Goal: Task Accomplishment & Management: Manage account settings

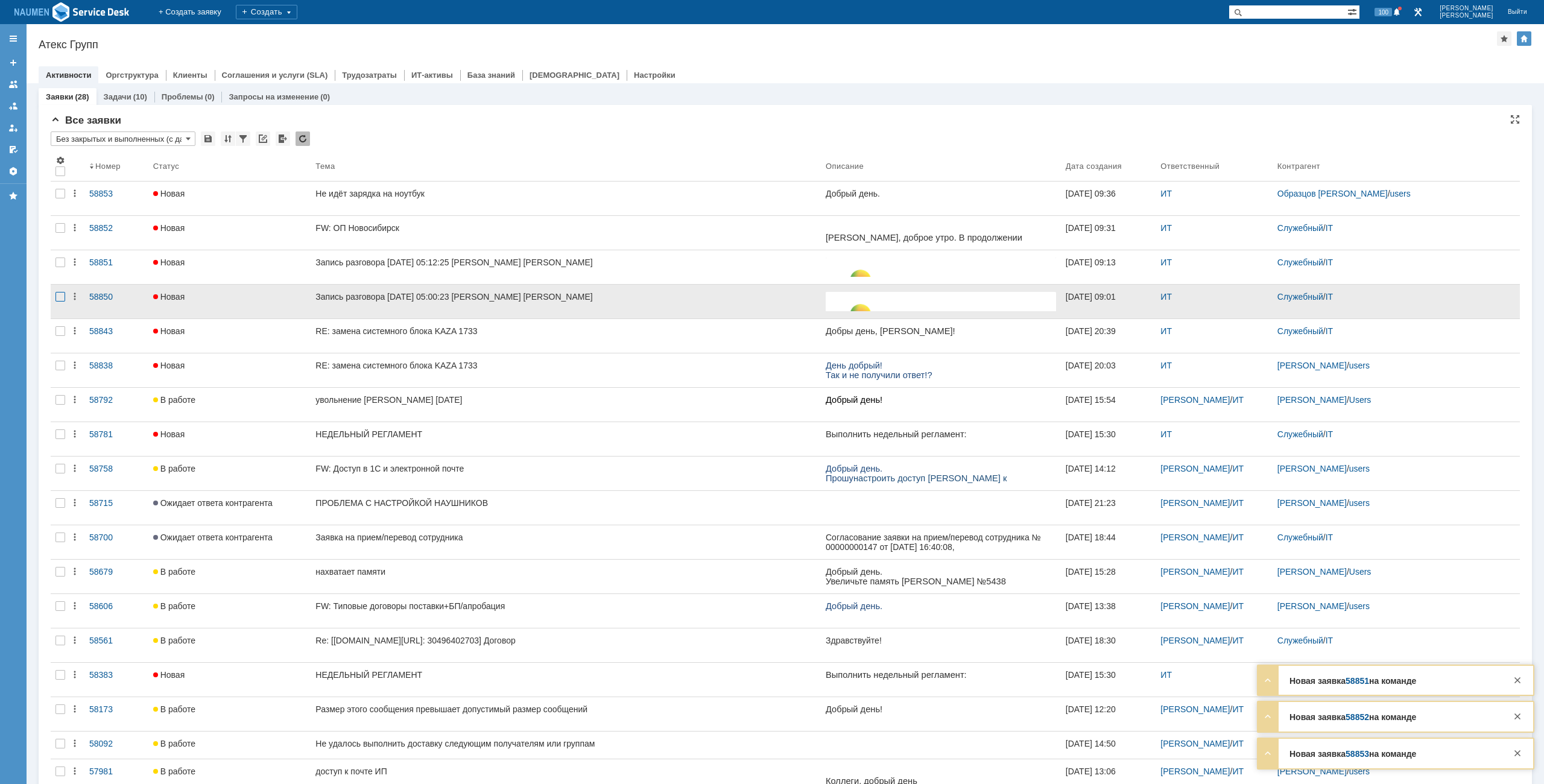
click at [61, 301] on div at bounding box center [61, 297] width 9 height 9
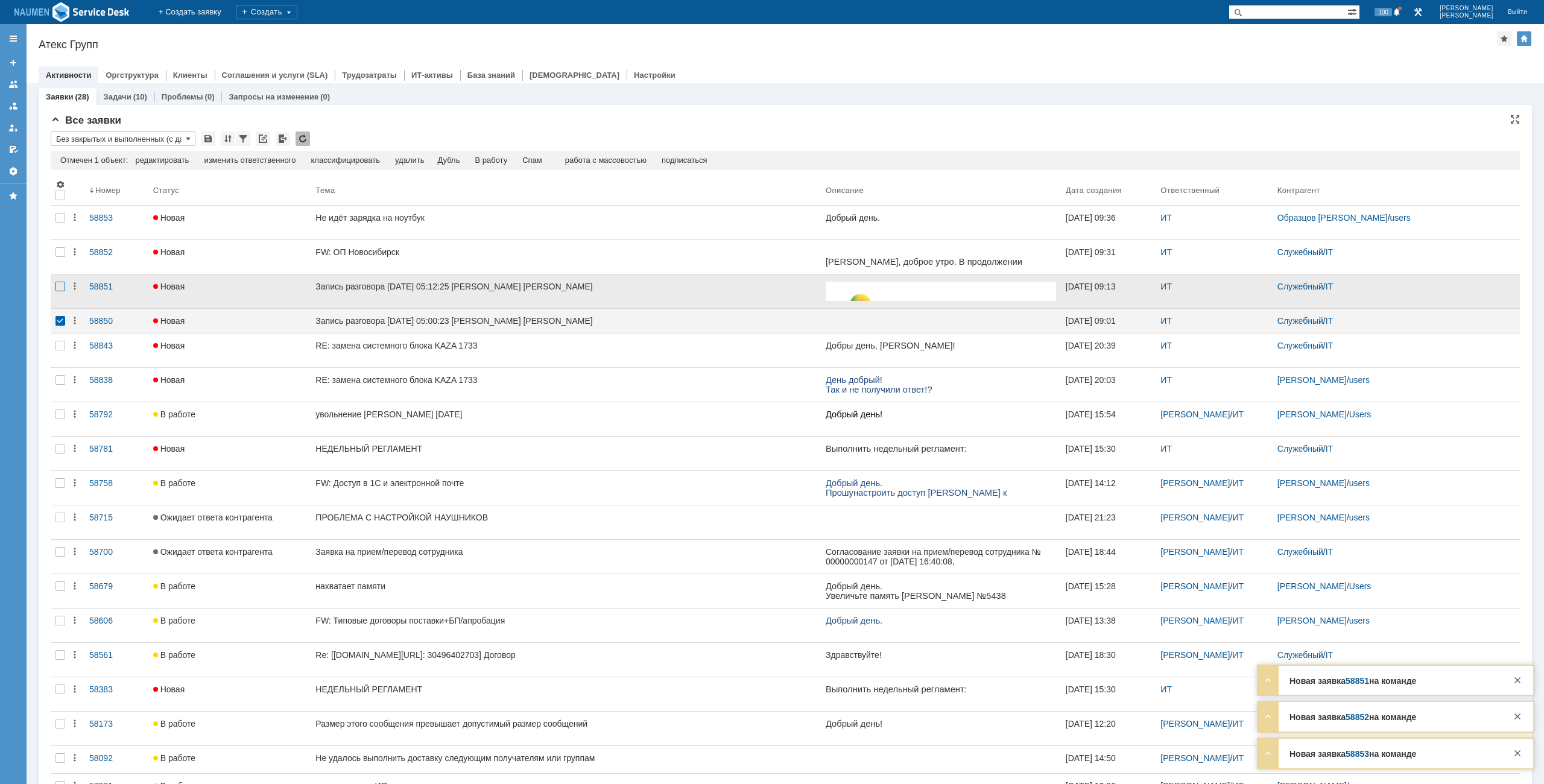
click at [61, 282] on div at bounding box center [60, 291] width 20 height 34
click at [519, 165] on td "Спам" at bounding box center [508, 161] width 35 height 11
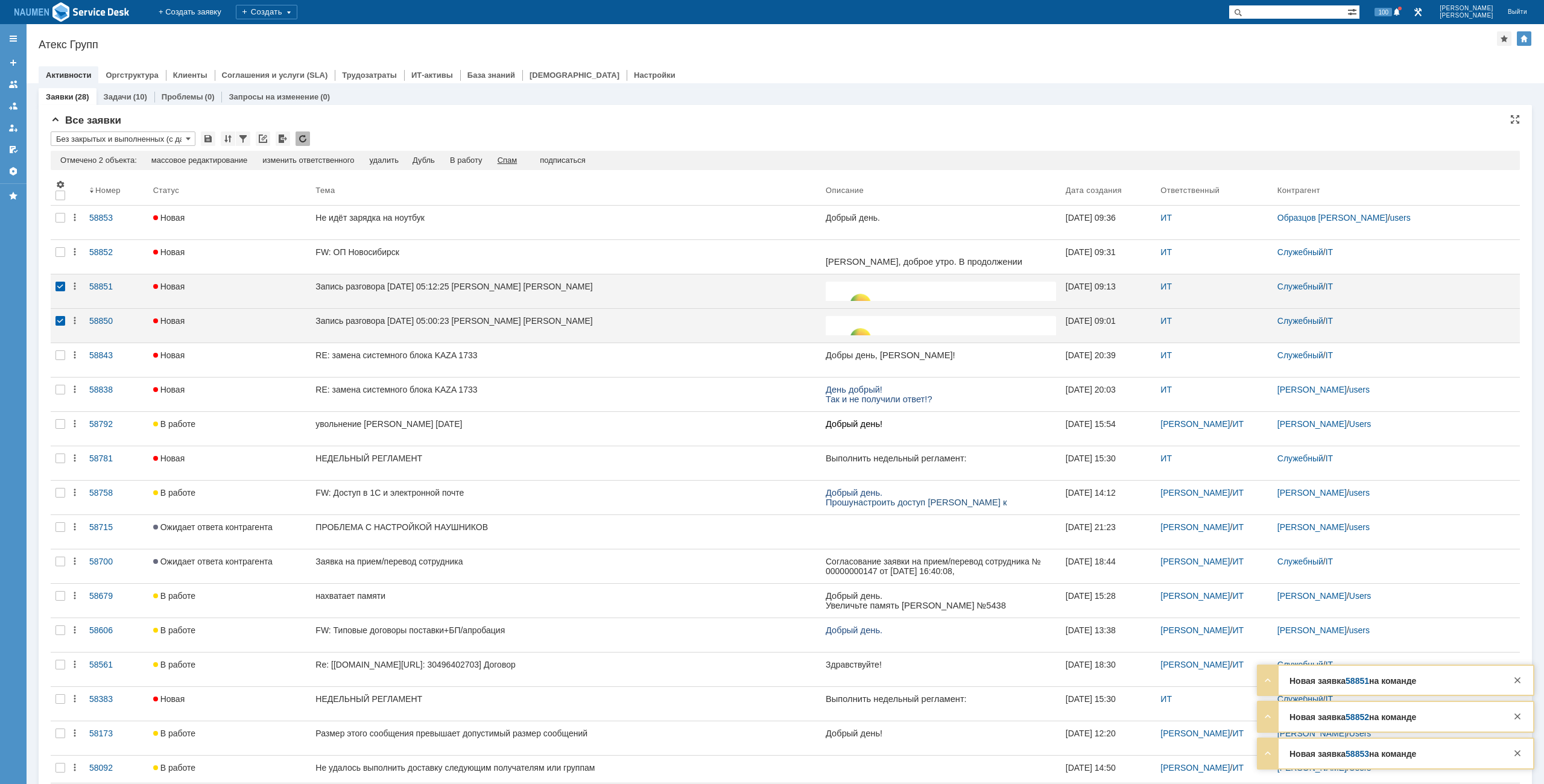
click at [518, 160] on div "Спам" at bounding box center [507, 160] width 20 height 9
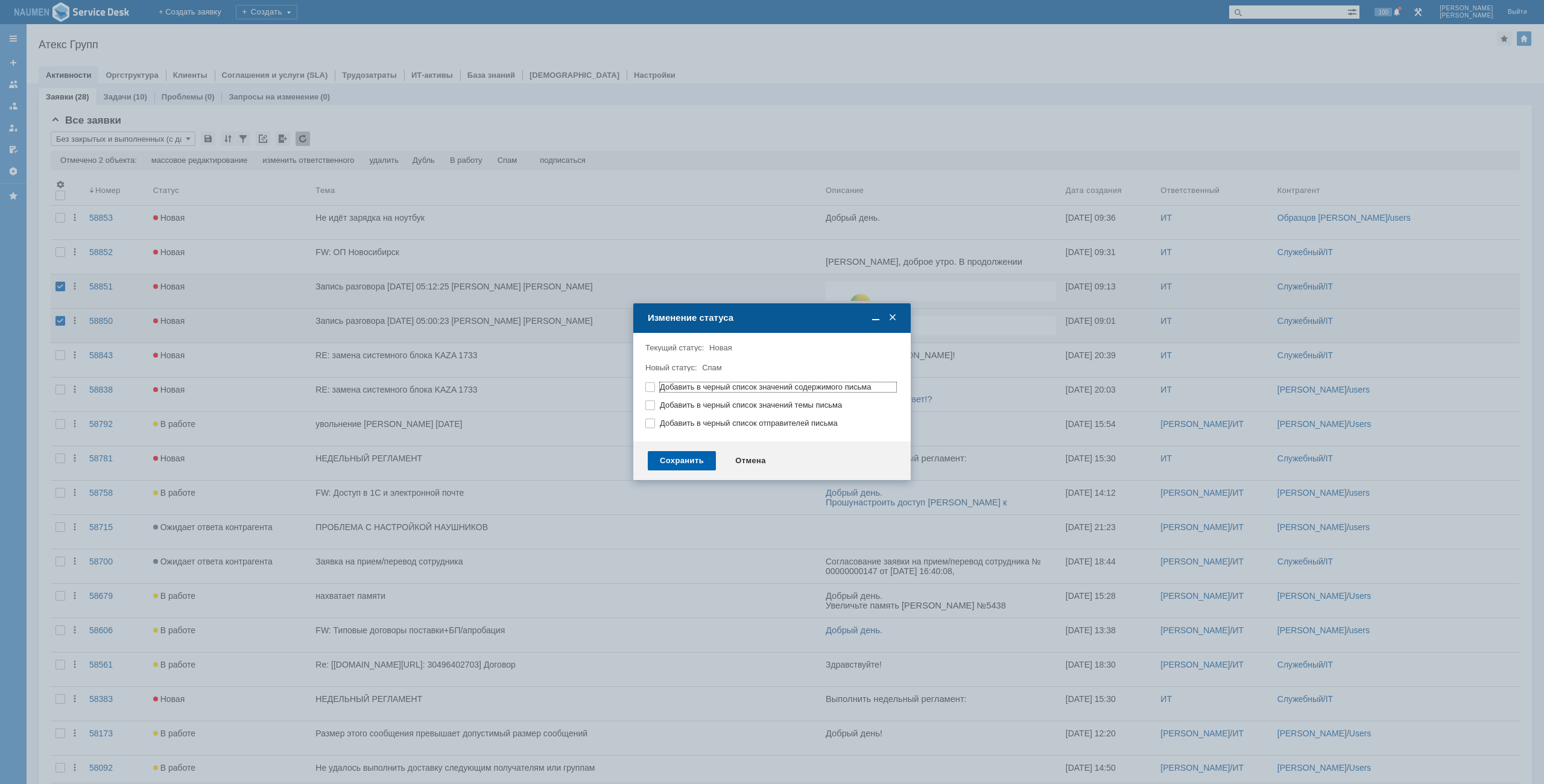
click at [687, 464] on div "Сохранить" at bounding box center [681, 460] width 68 height 20
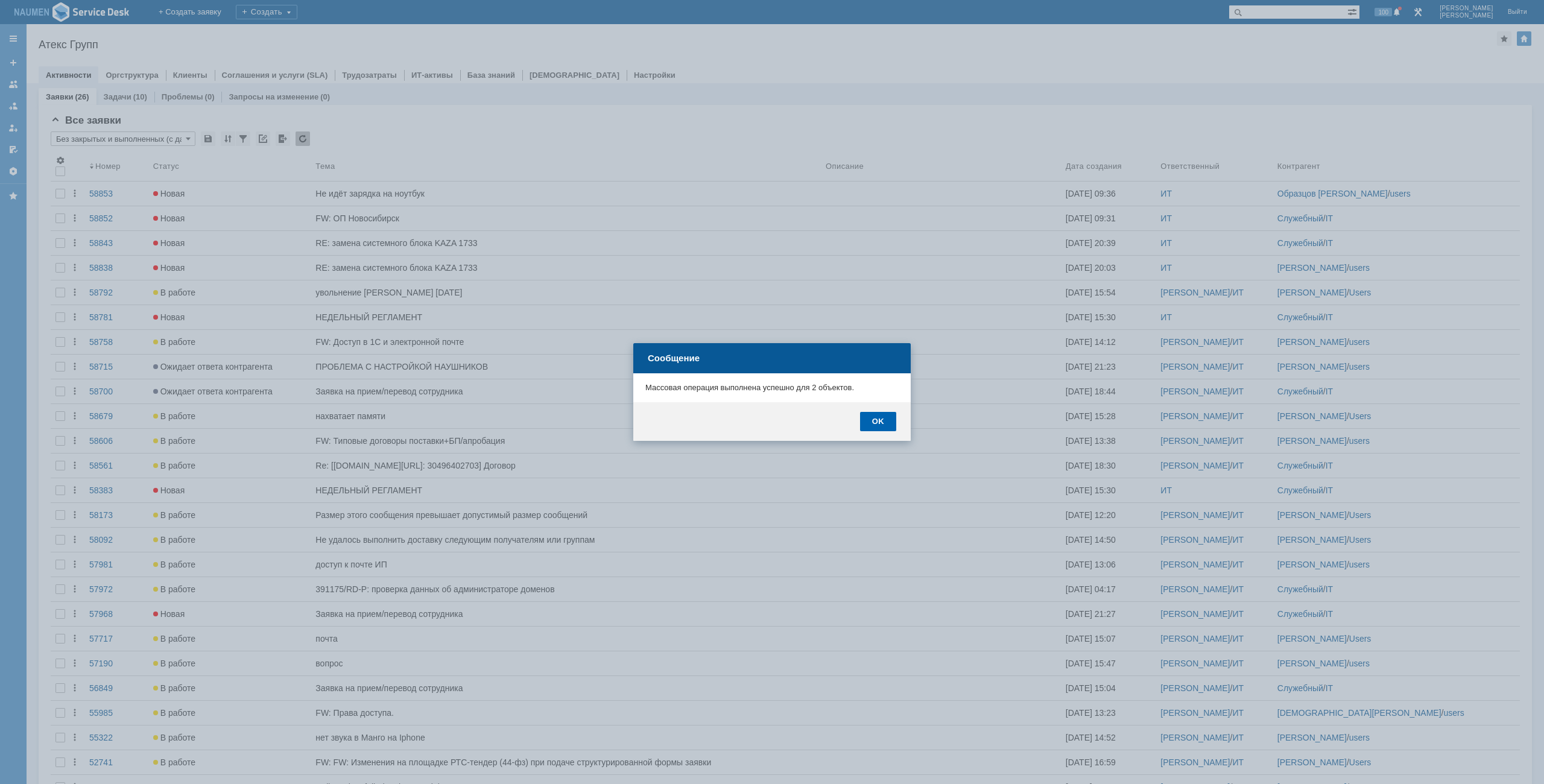
click at [890, 426] on div "OK" at bounding box center [878, 421] width 36 height 20
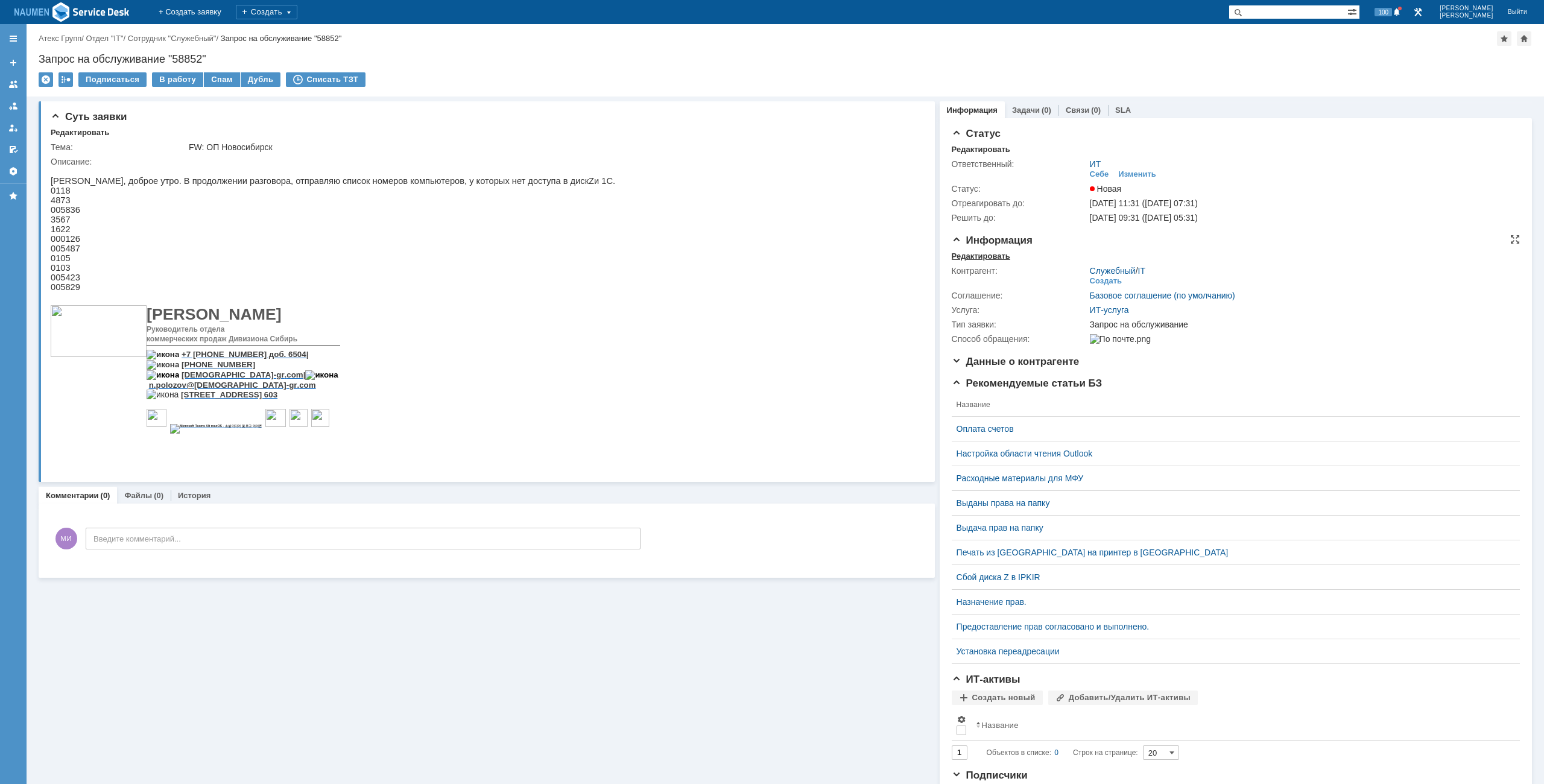
click at [967, 256] on div "Редактировать" at bounding box center [981, 256] width 58 height 9
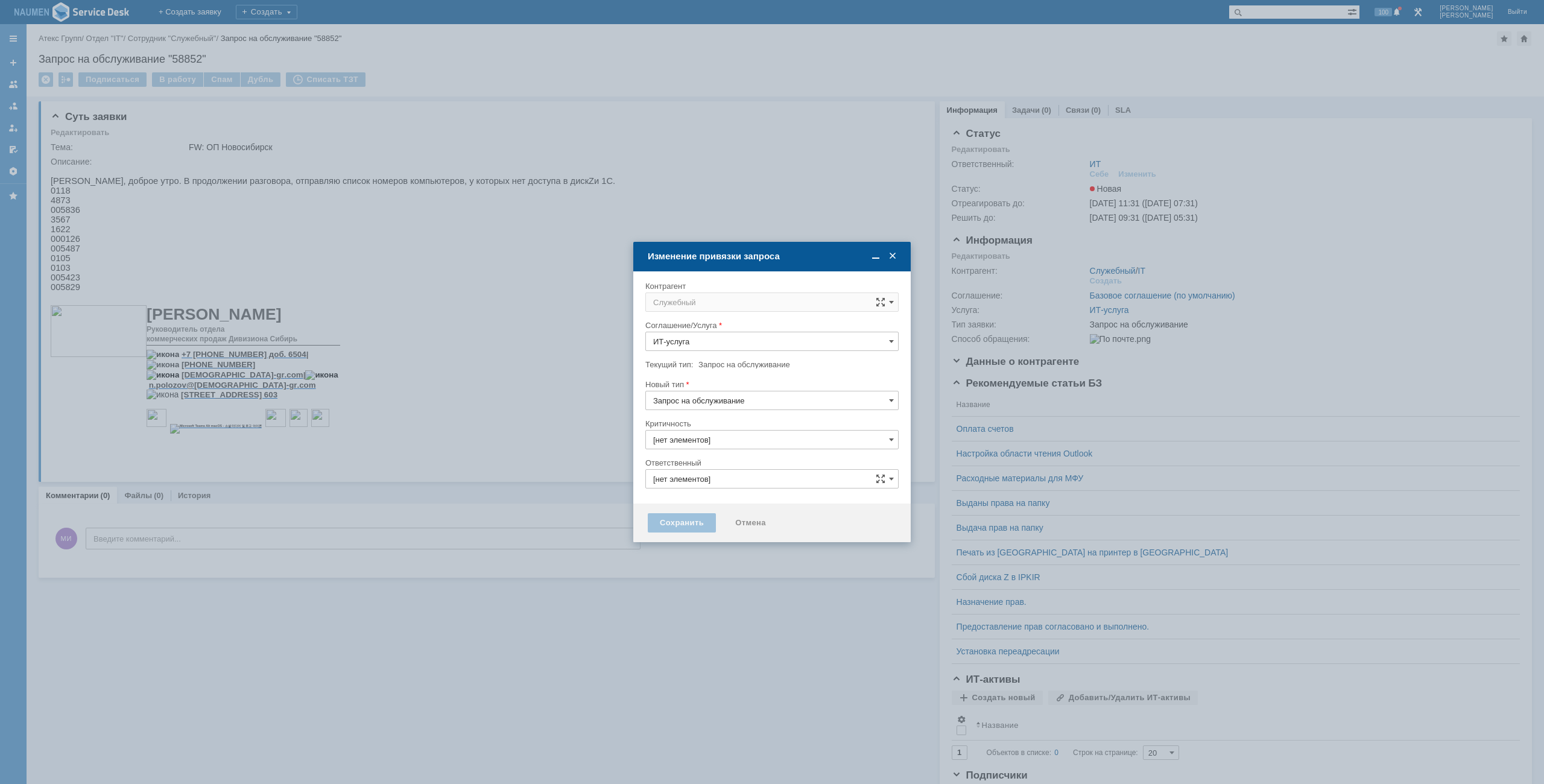
type input "ИТ"
type input "3. Низкая"
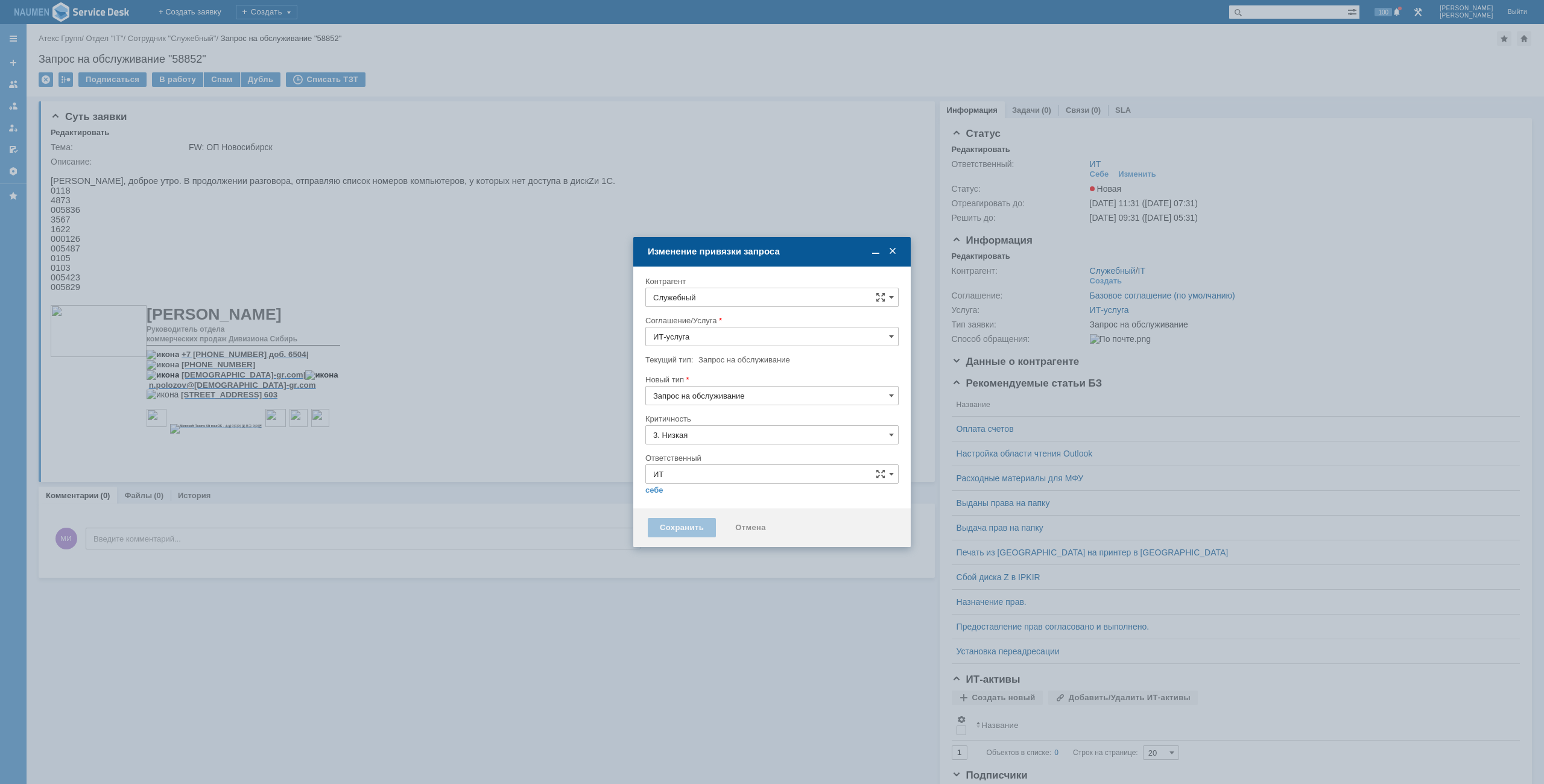
type input "[не указано]"
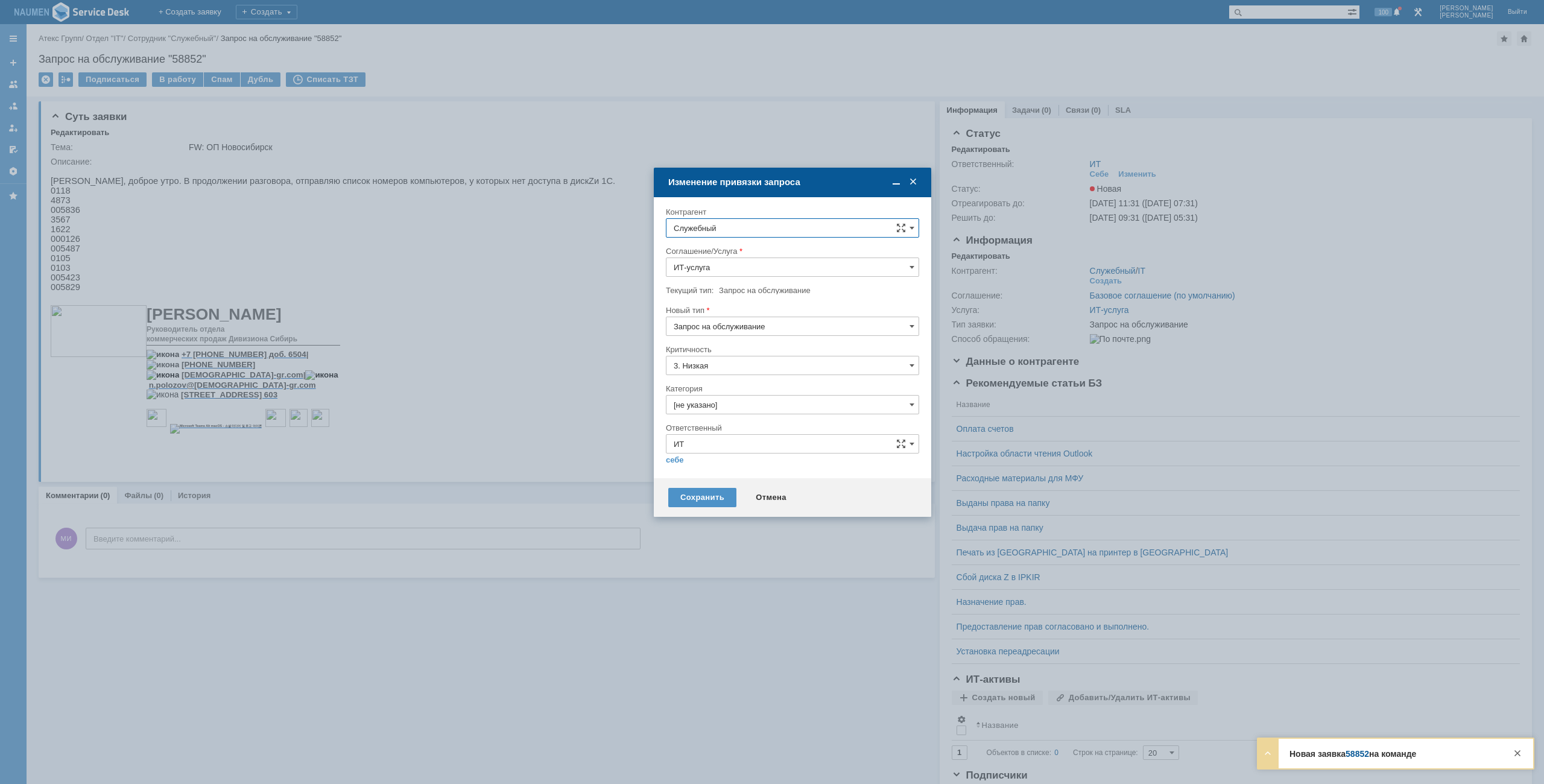
drag, startPoint x: 808, startPoint y: 235, endPoint x: 828, endPoint y: 185, distance: 53.9
click at [828, 185] on div "Изменение привязки запроса" at bounding box center [794, 182] width 251 height 11
click at [828, 230] on input "Служебный" at bounding box center [793, 228] width 253 height 20
click at [742, 336] on span "Полозов Николай" at bounding box center [750, 338] width 64 height 9
type input "Полозов Николай"
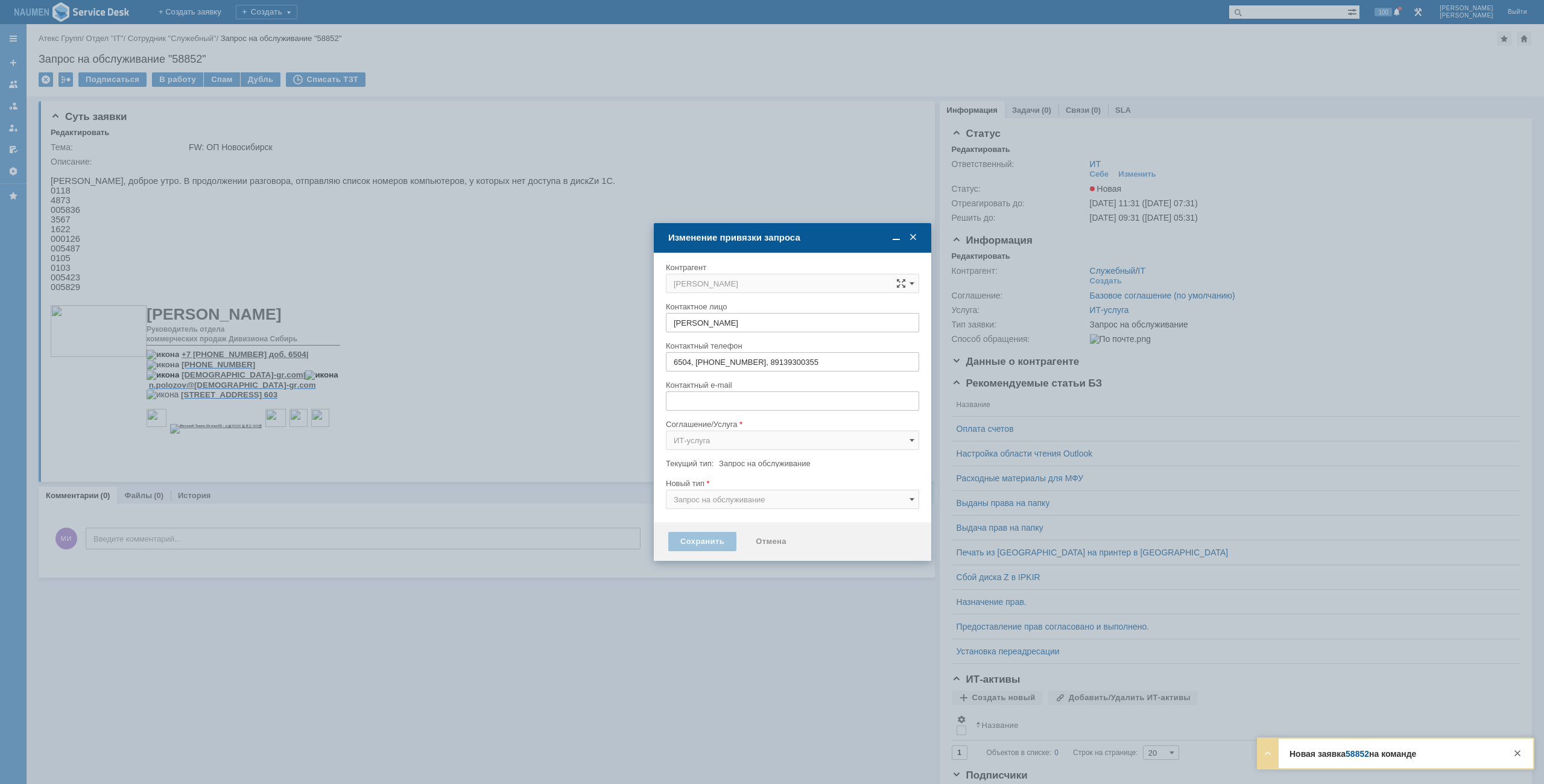
type input "n.polozov@atex-gr.com"
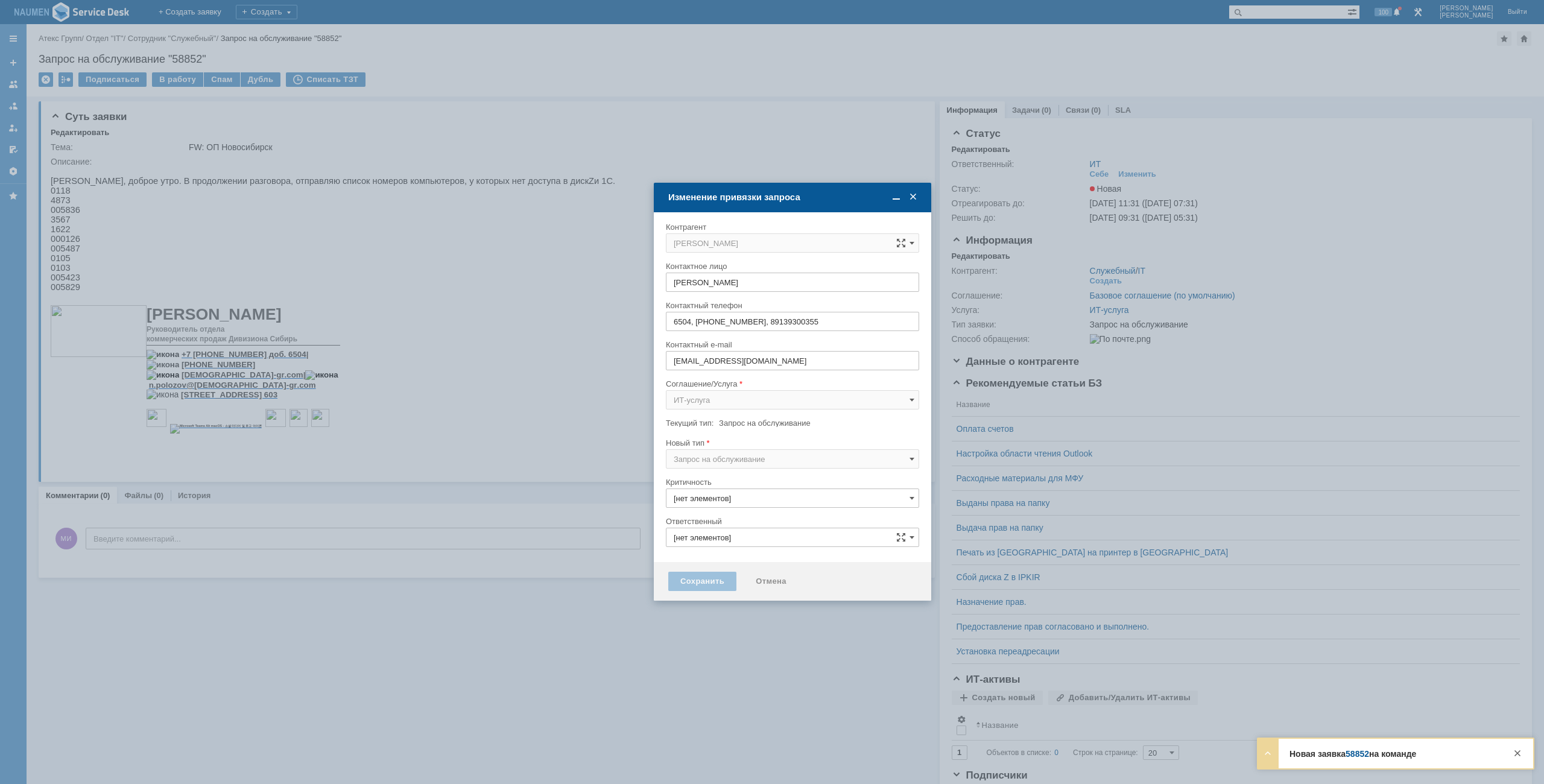
type input "ИТ"
type input "3. Низкая"
type input "[не указано]"
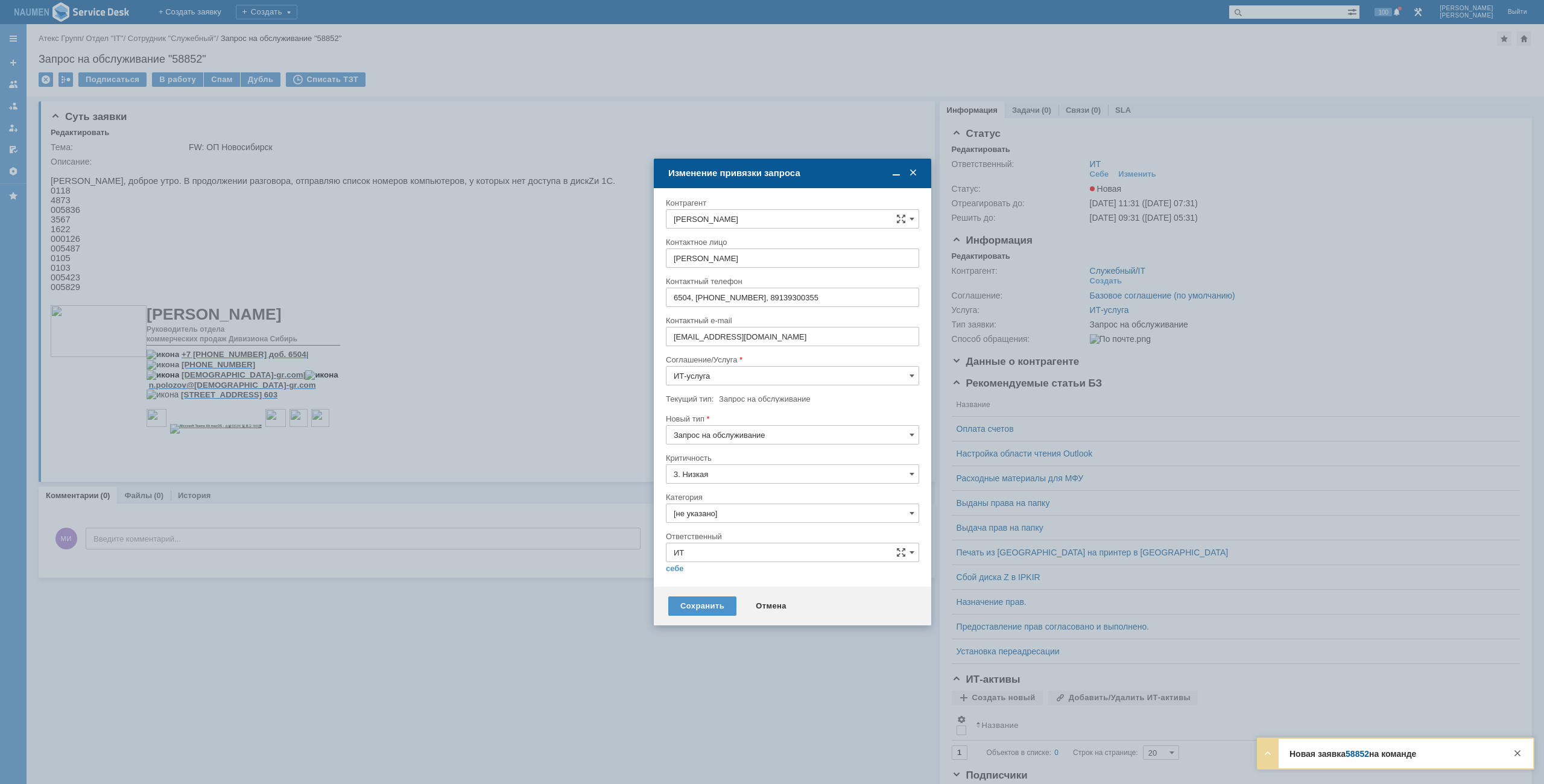
click at [726, 436] on input "Запрос на обслуживание" at bounding box center [793, 434] width 253 height 20
click at [698, 495] on span "Инцидент" at bounding box center [793, 496] width 237 height 9
type input "Инцидент"
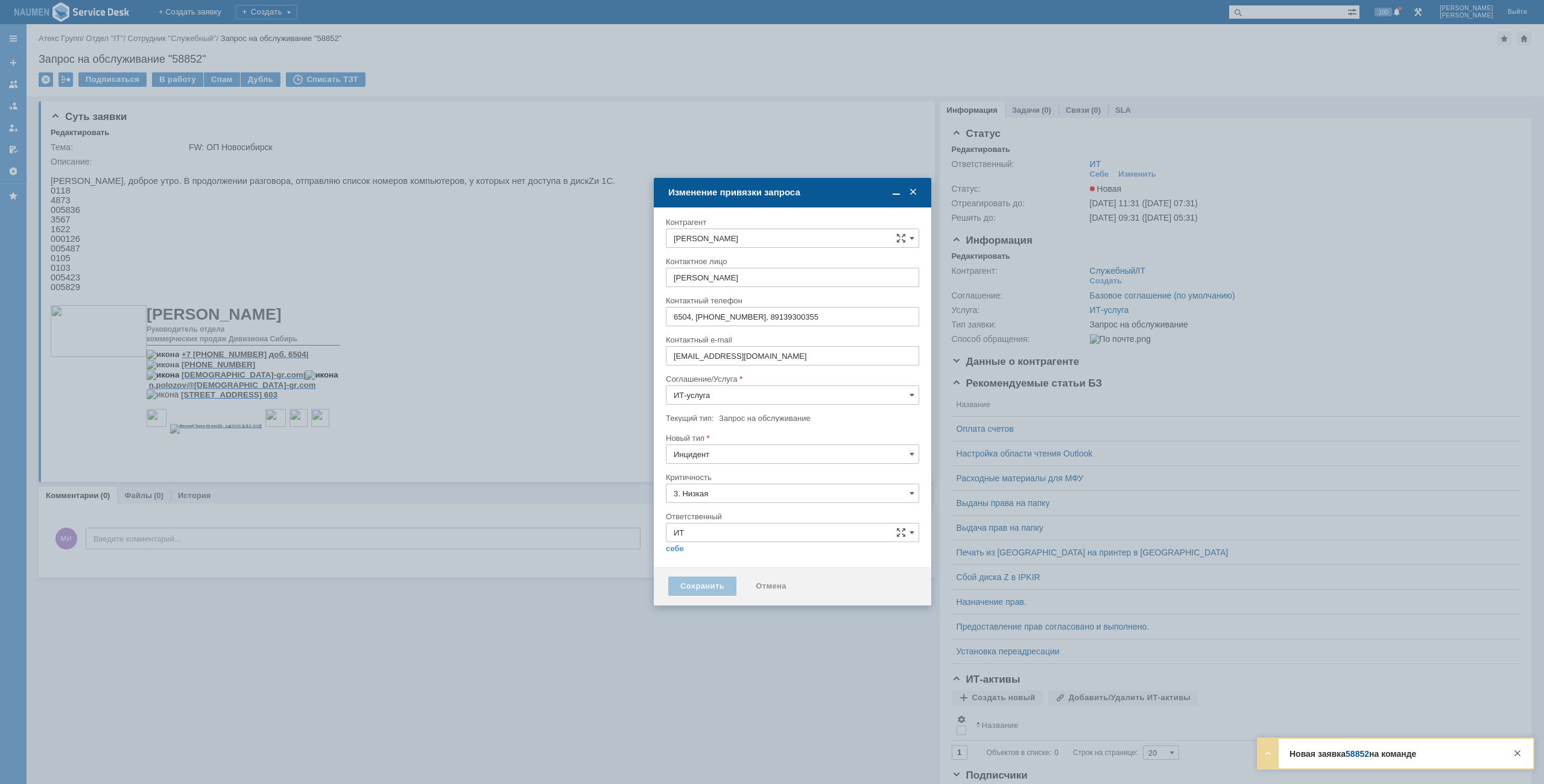
type input "[не указано]"
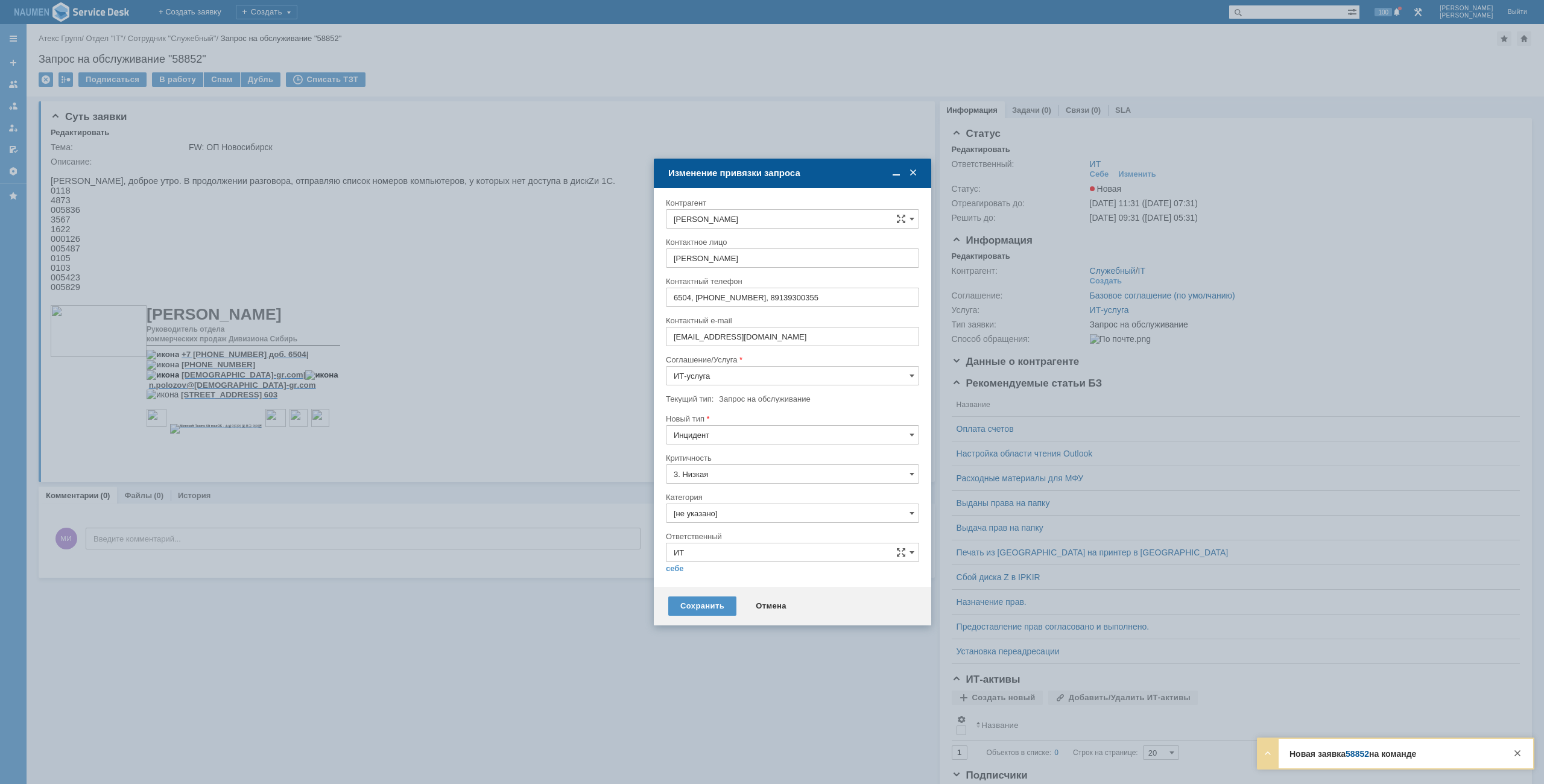
type input "Инцидент"
click at [718, 515] on input "[не указано]" at bounding box center [793, 513] width 253 height 20
click at [702, 602] on span "Интернет" at bounding box center [793, 601] width 237 height 9
click at [673, 575] on div at bounding box center [793, 577] width 253 height 9
type input "Интернет"
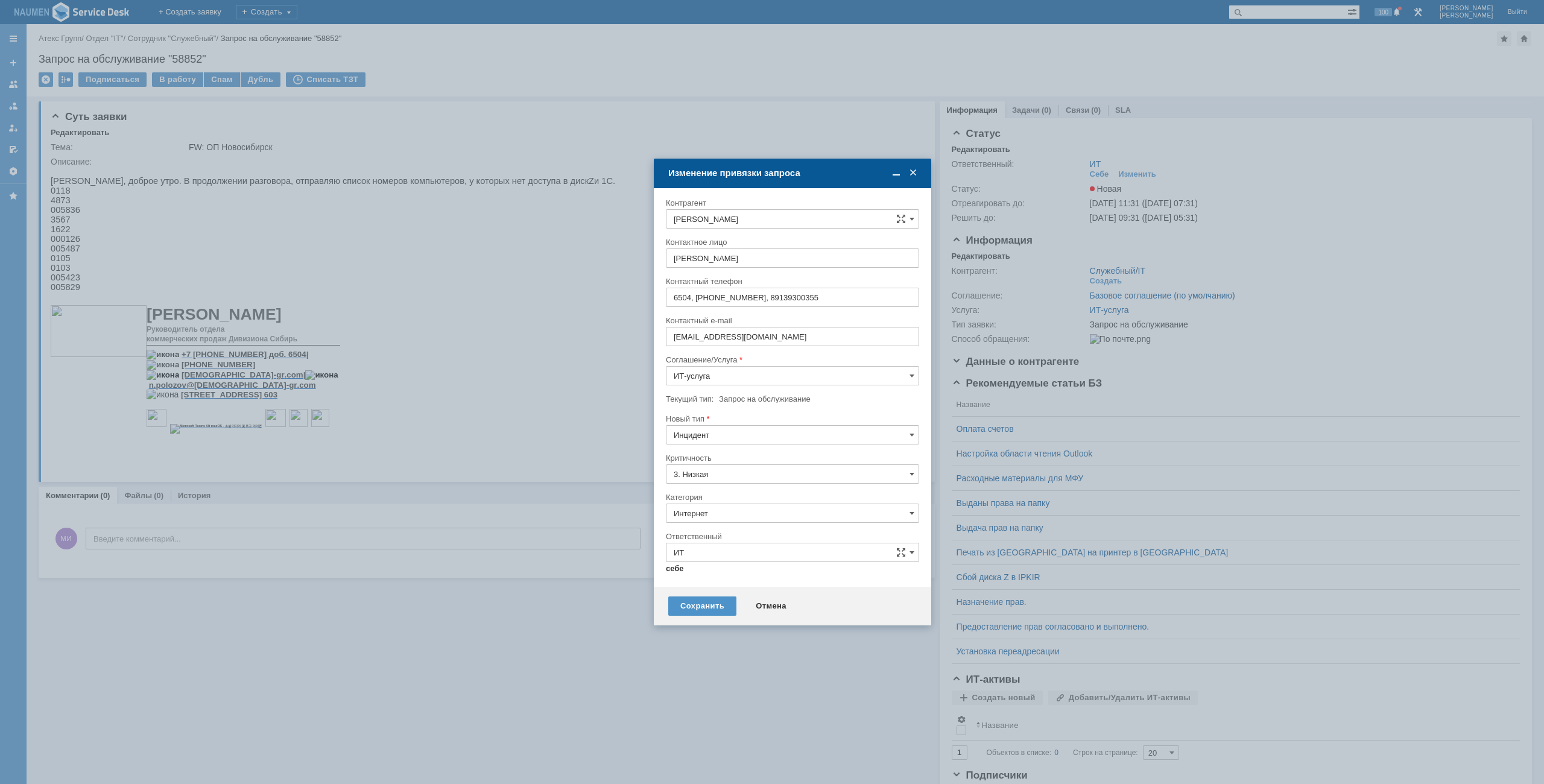
click at [674, 570] on link "себе" at bounding box center [675, 569] width 18 height 9
type input "Мурзин Иван"
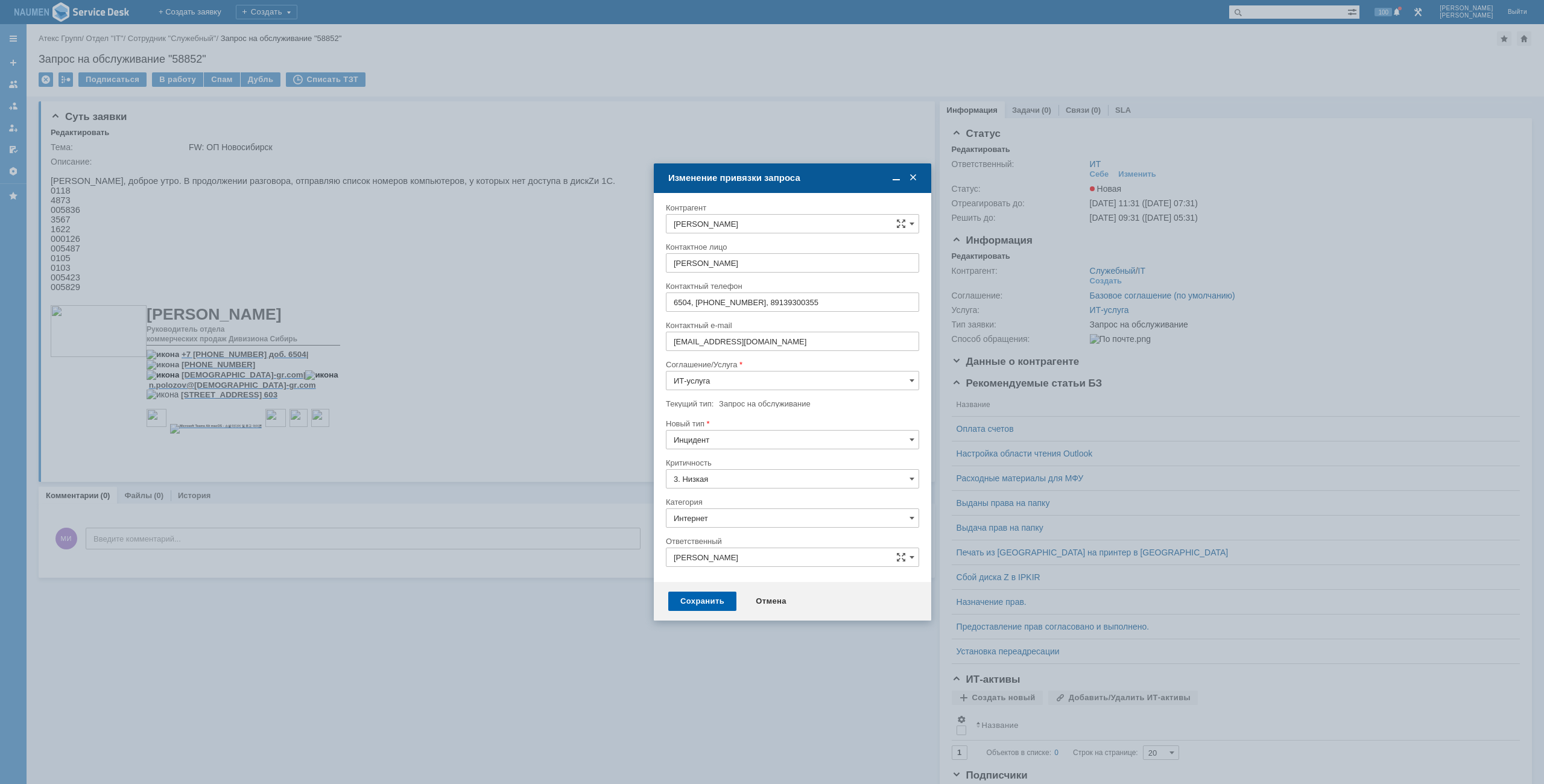
click at [698, 603] on div "Сохранить" at bounding box center [702, 601] width 68 height 20
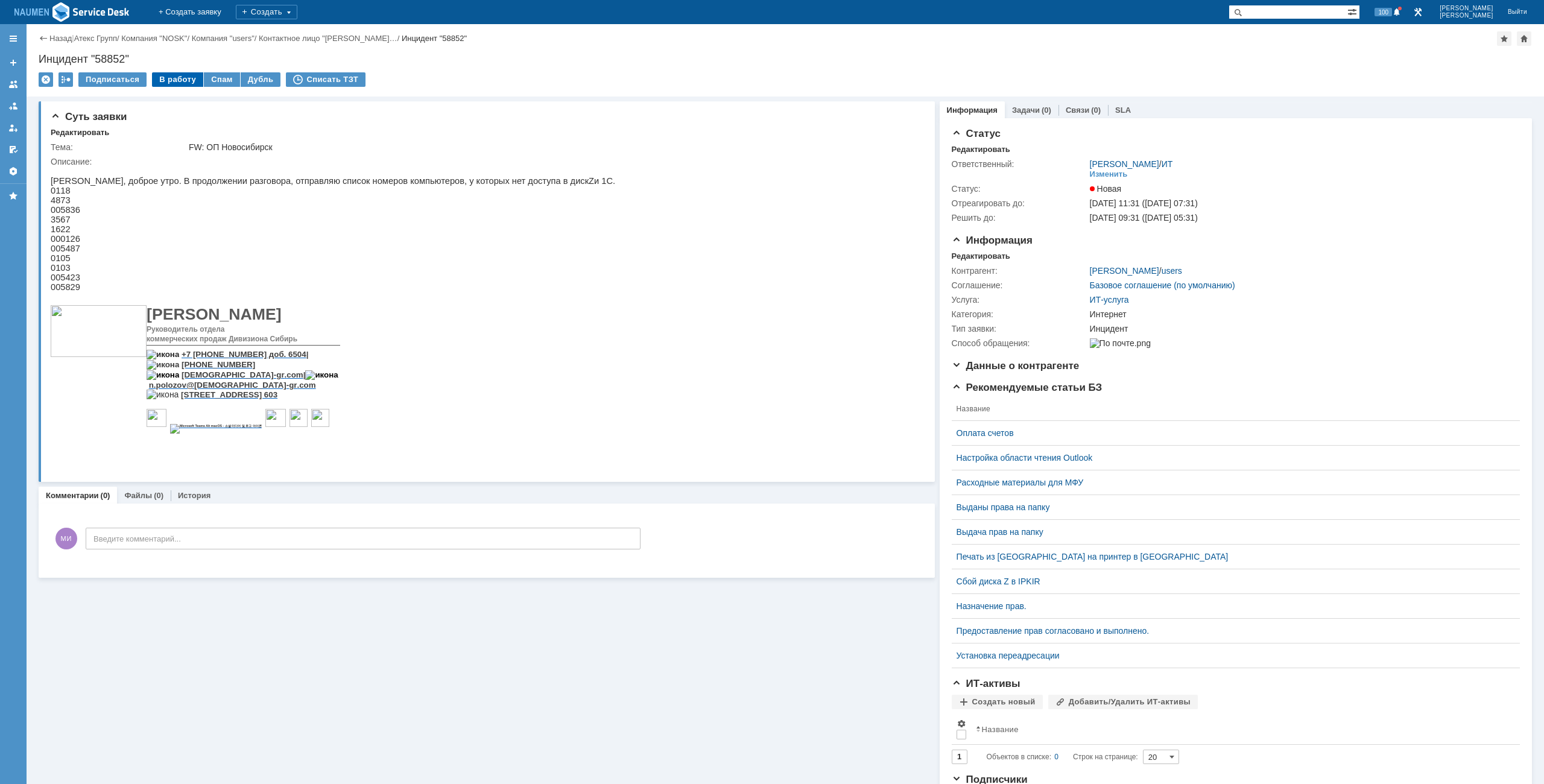
click at [182, 79] on div "В работу" at bounding box center [177, 79] width 51 height 14
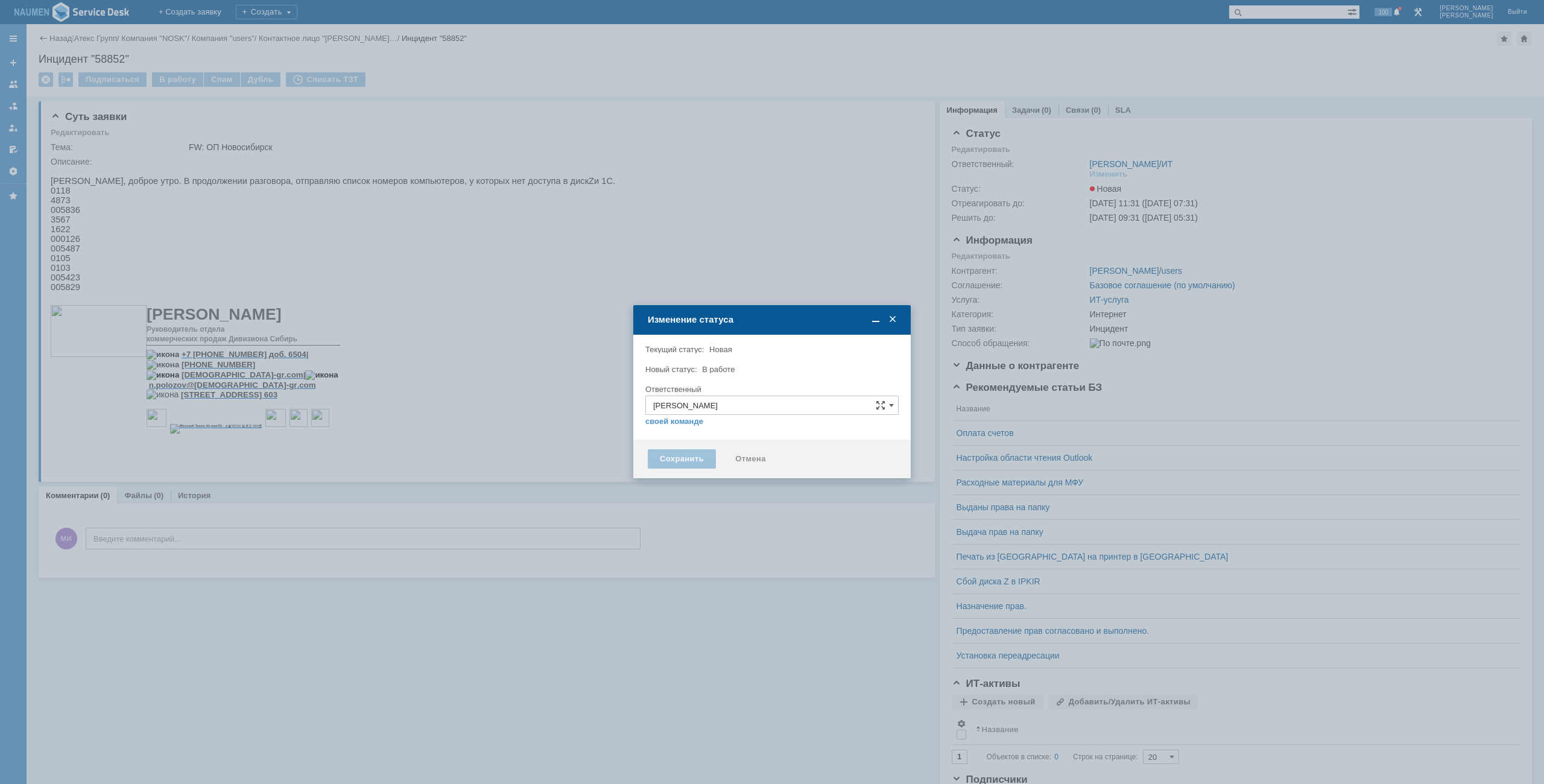
type input "Интернет"
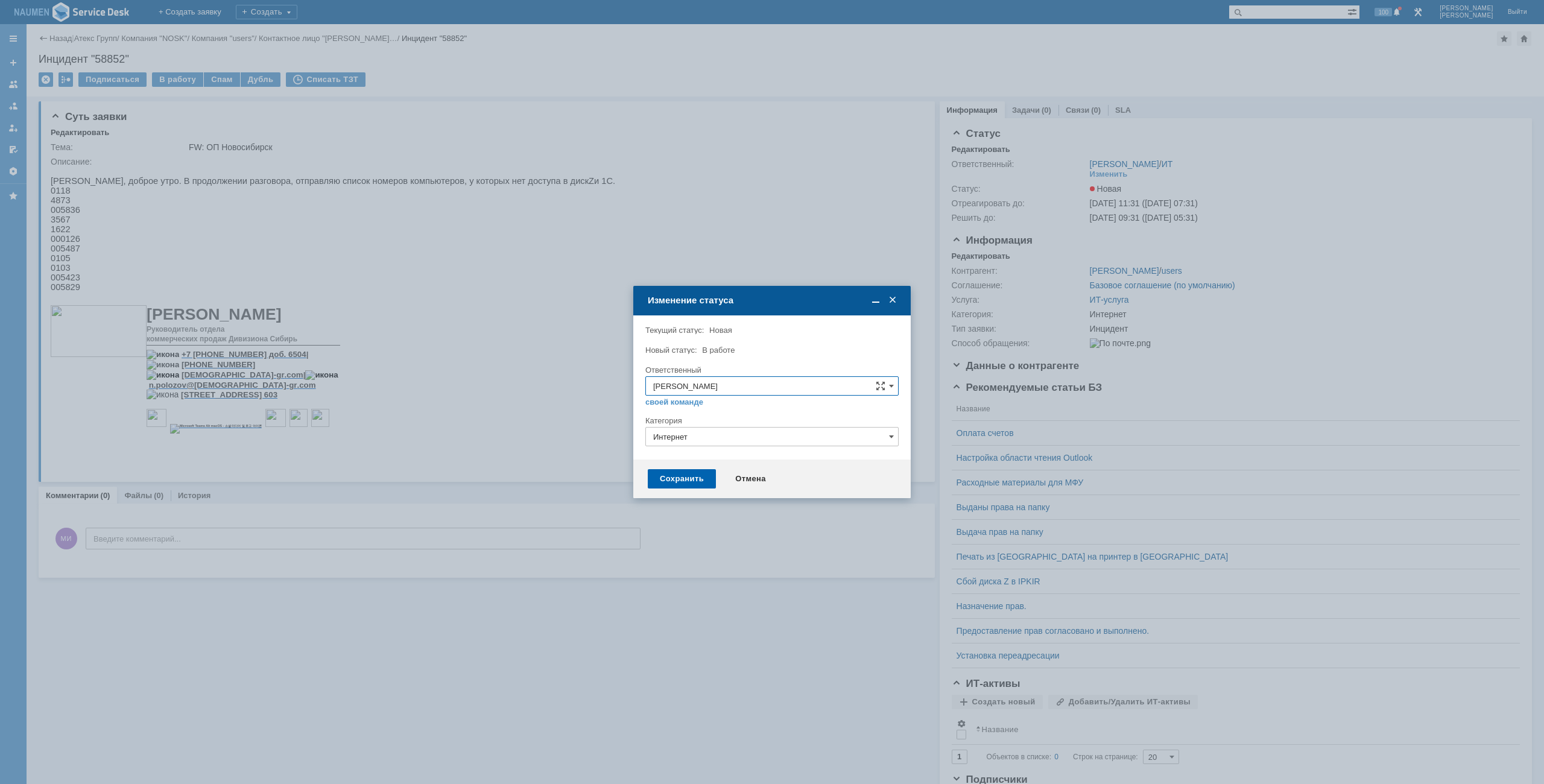
click at [702, 484] on div "Сохранить" at bounding box center [681, 478] width 68 height 20
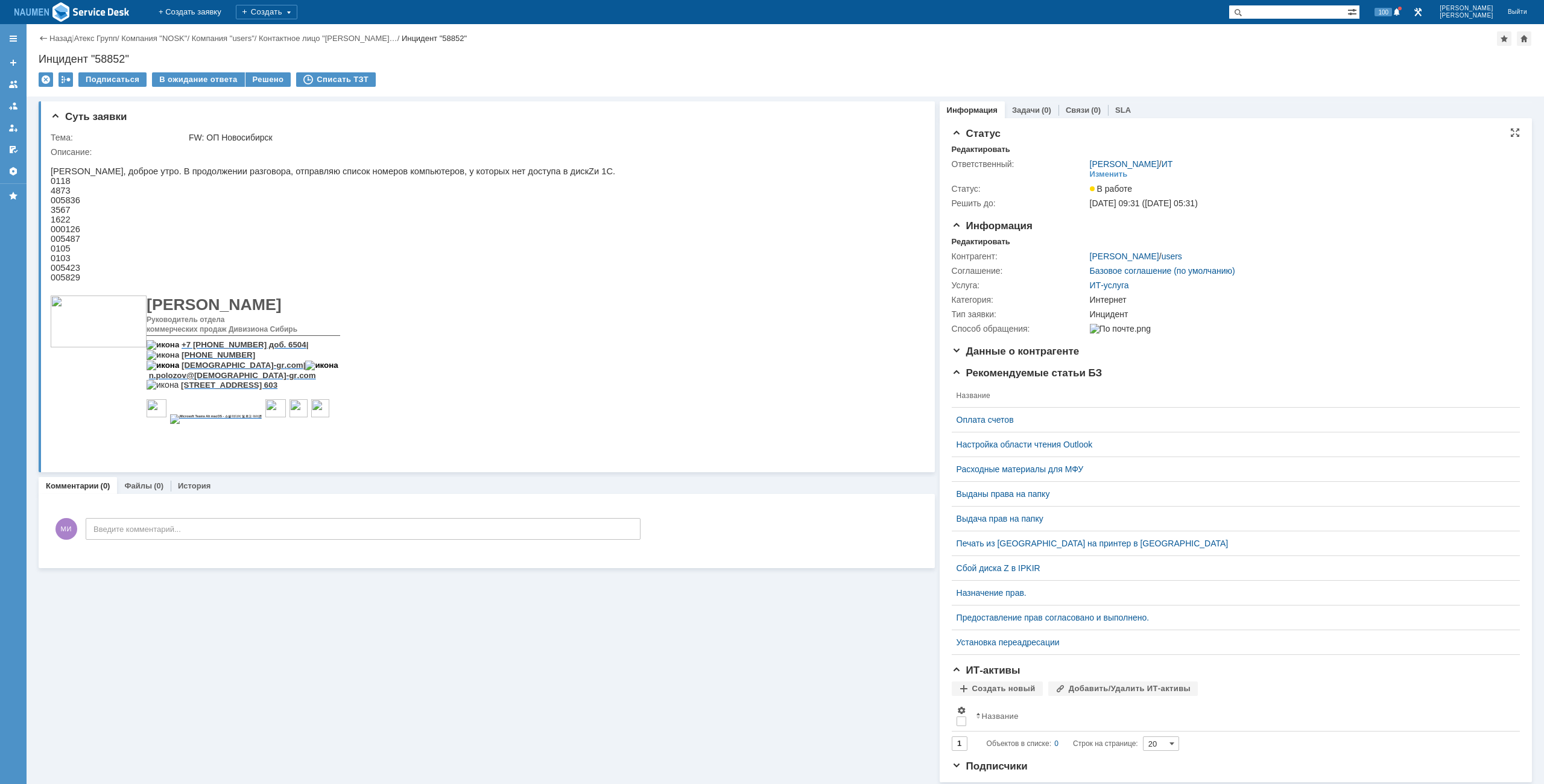
click at [1354, 199] on div "17.09.2025 09:31 (17.09.2025 05:31)" at bounding box center [1300, 203] width 422 height 9
click at [256, 82] on div "Решено" at bounding box center [268, 79] width 46 height 14
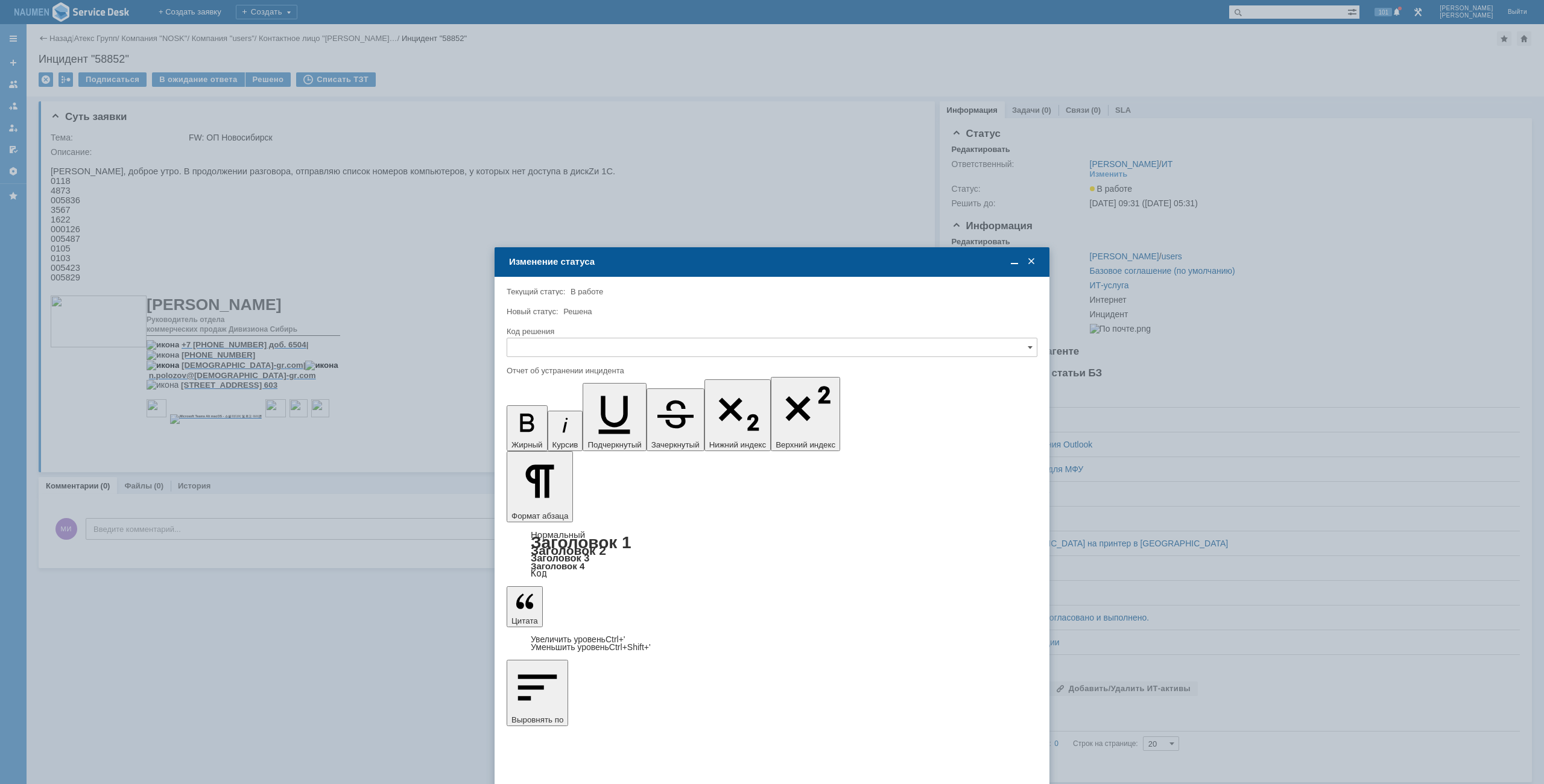
click at [569, 357] on div at bounding box center [772, 361] width 531 height 9
click at [570, 350] on input "text" at bounding box center [772, 347] width 531 height 20
click at [559, 428] on span "Решено" at bounding box center [772, 429] width 515 height 9
type input "Решено"
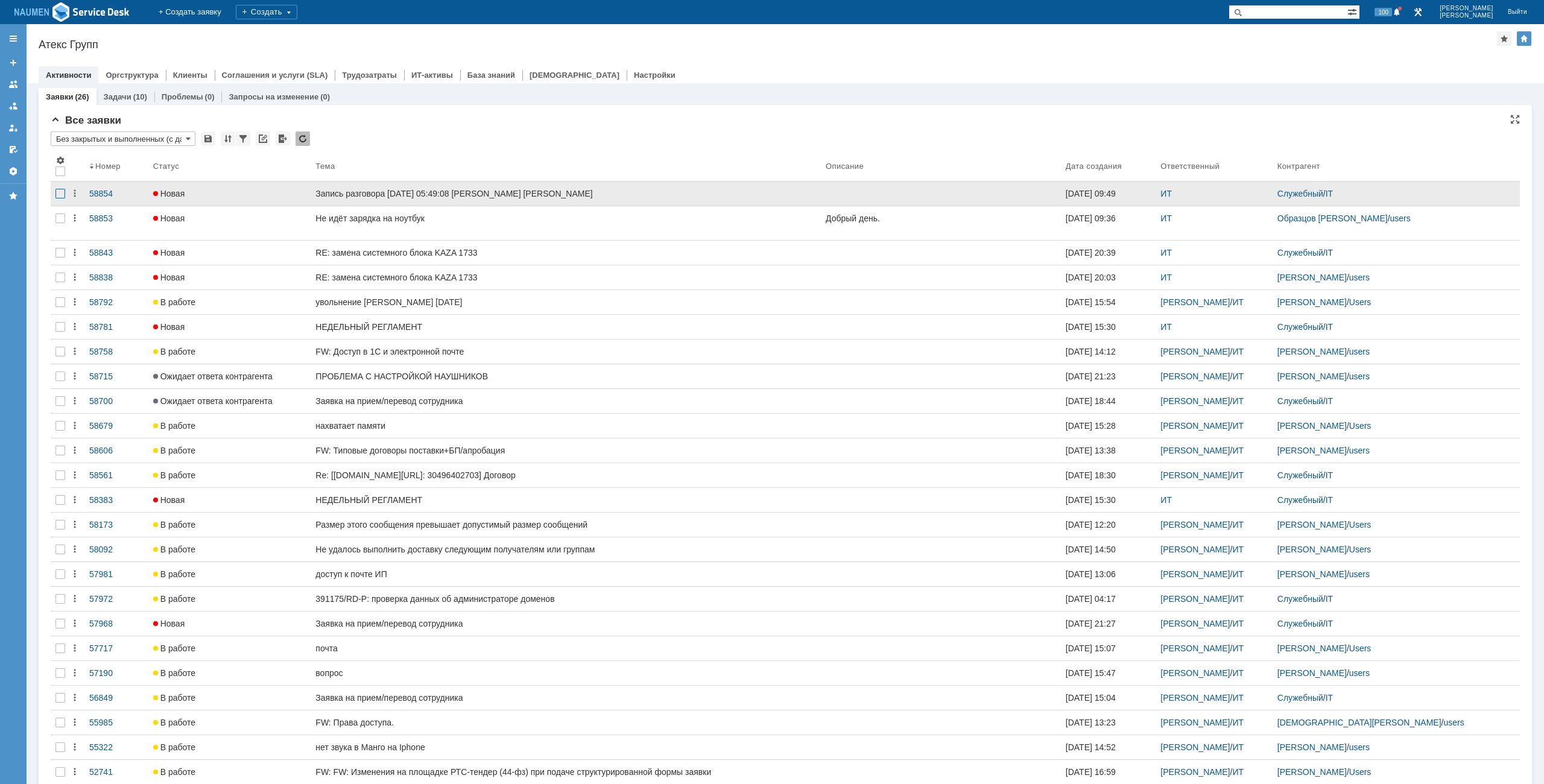
click at [61, 192] on div at bounding box center [61, 193] width 9 height 9
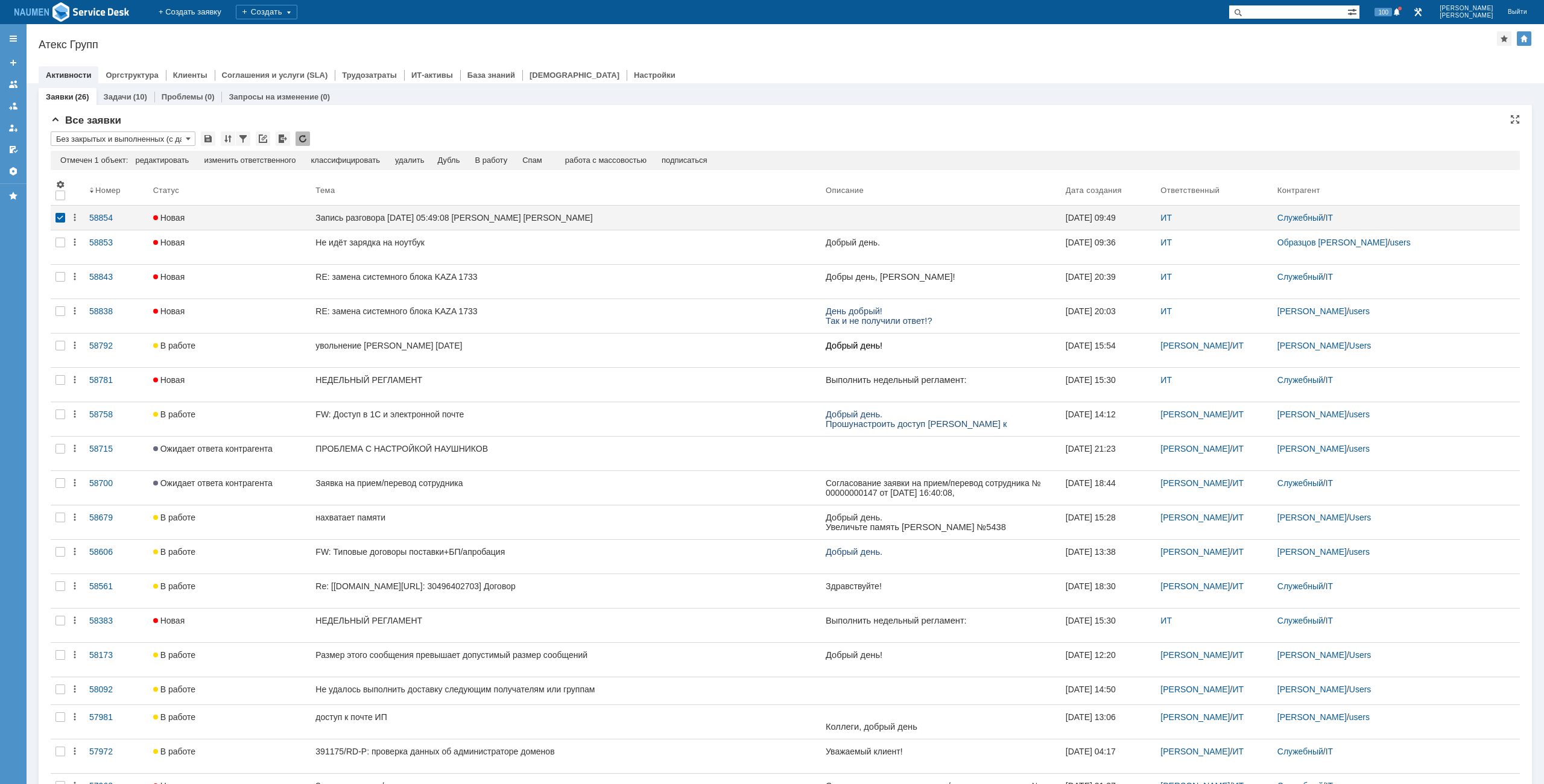
click at [550, 156] on td "Спам" at bounding box center [533, 161] width 35 height 11
click at [548, 155] on div "Отмечен 1 объект: редактировать массовое редактирование изменить ответственного…" at bounding box center [785, 160] width 1469 height 20
click at [537, 159] on div "Спам" at bounding box center [532, 160] width 20 height 9
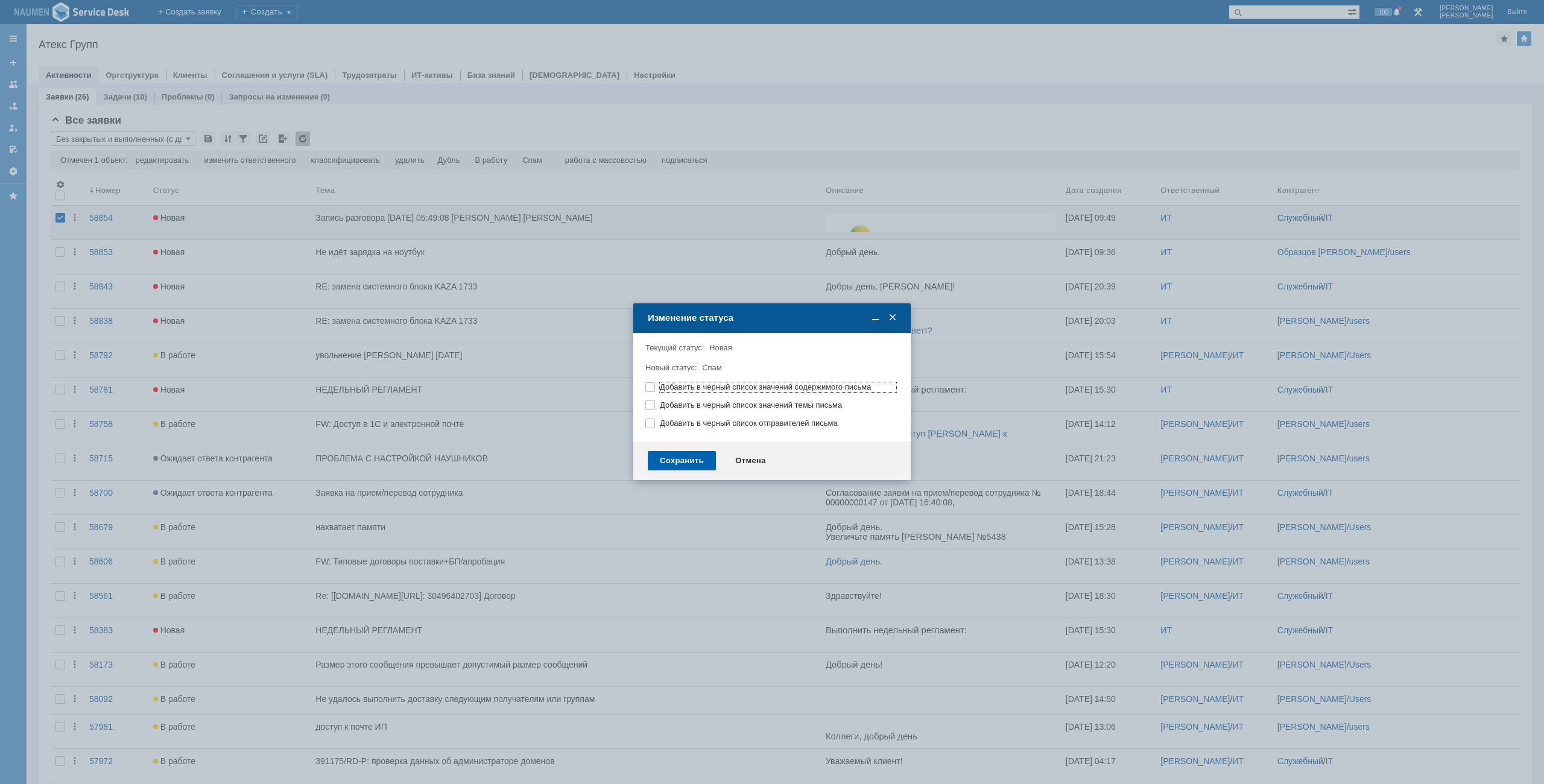
click at [684, 459] on div "Сохранить" at bounding box center [681, 460] width 68 height 20
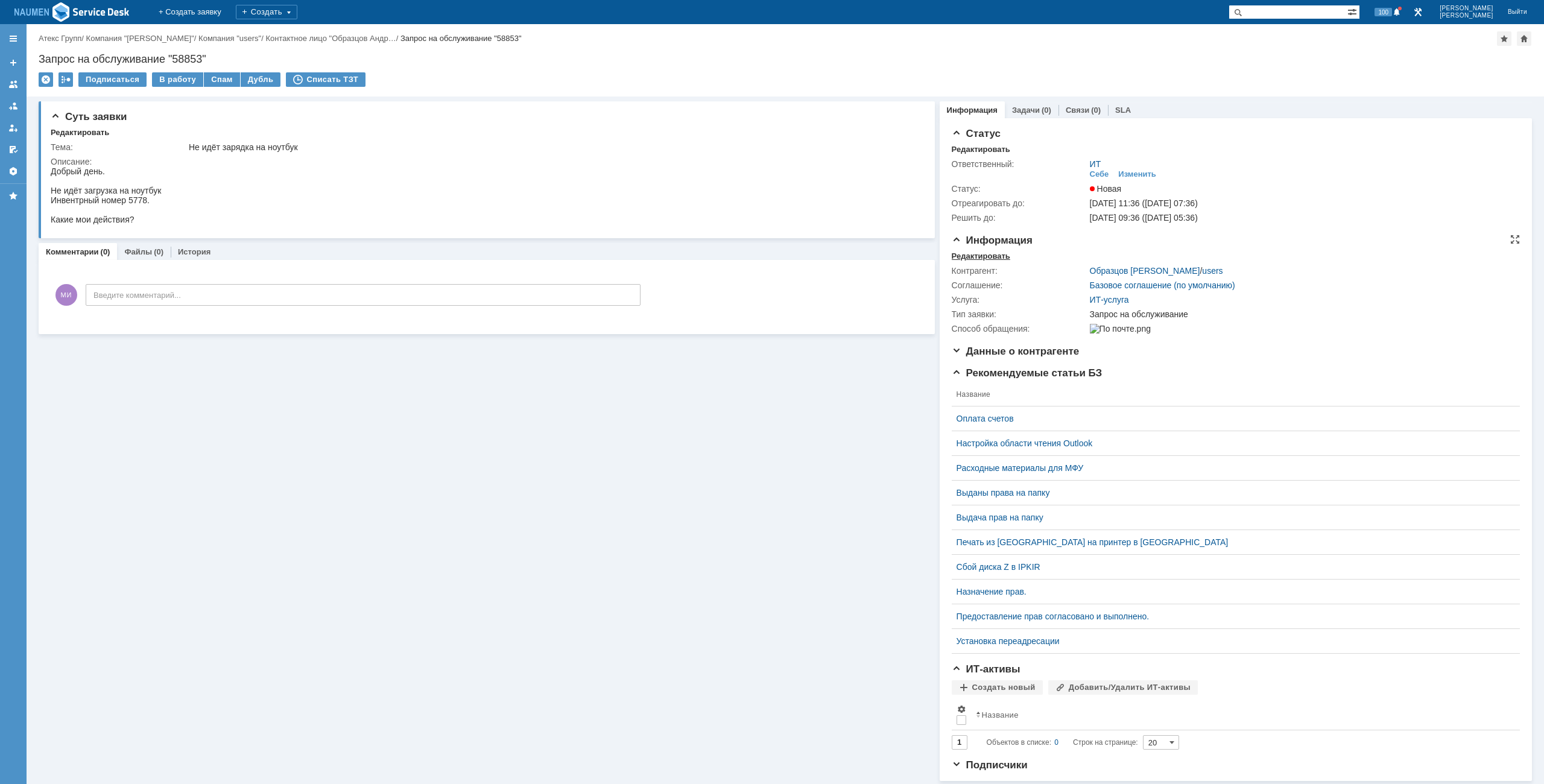
click at [965, 256] on div "Редактировать" at bounding box center [981, 256] width 58 height 9
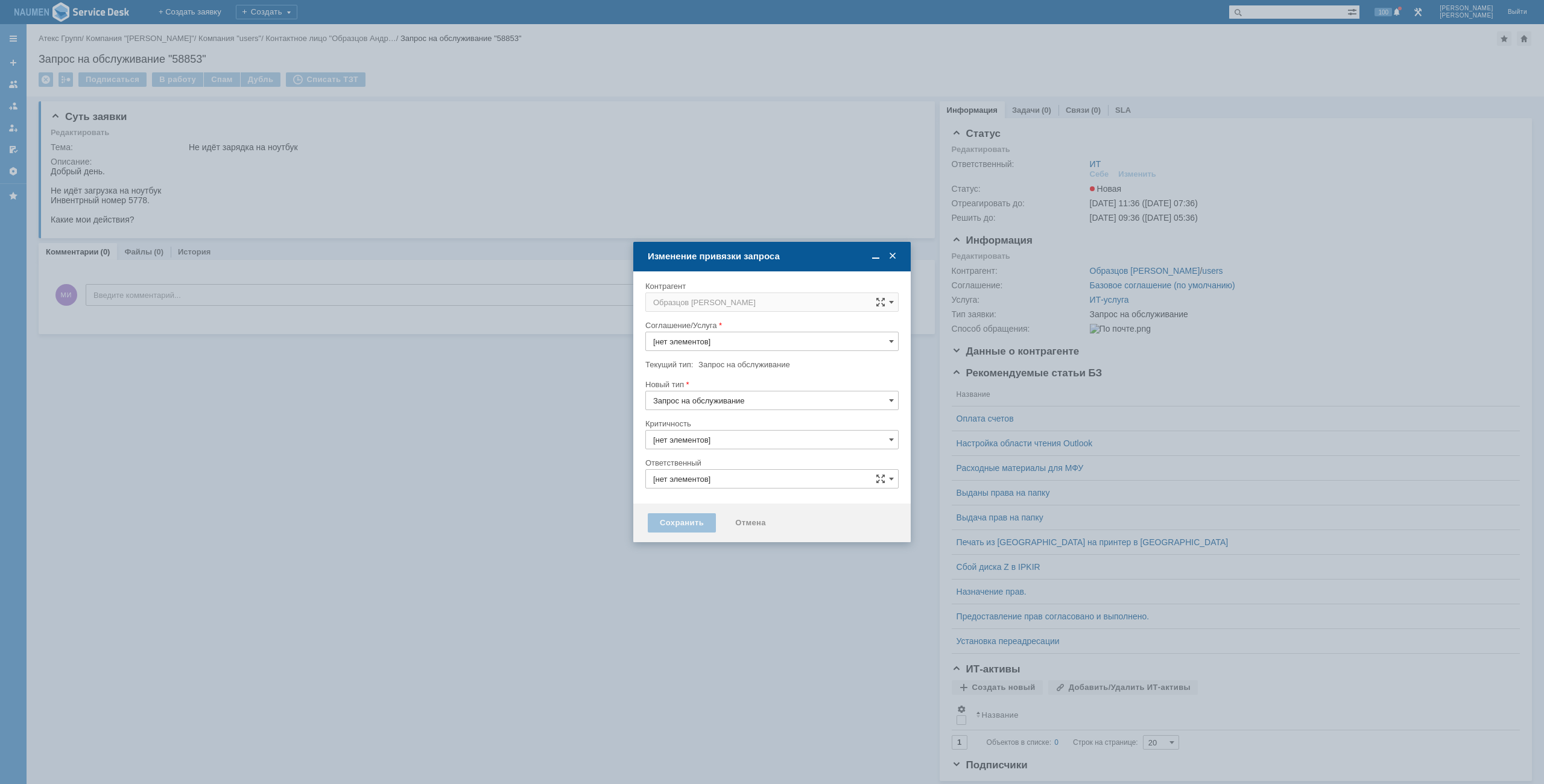
type input "ИТ"
type input "3. Низкая"
type input "ИТ-услуга"
type input "[не указано]"
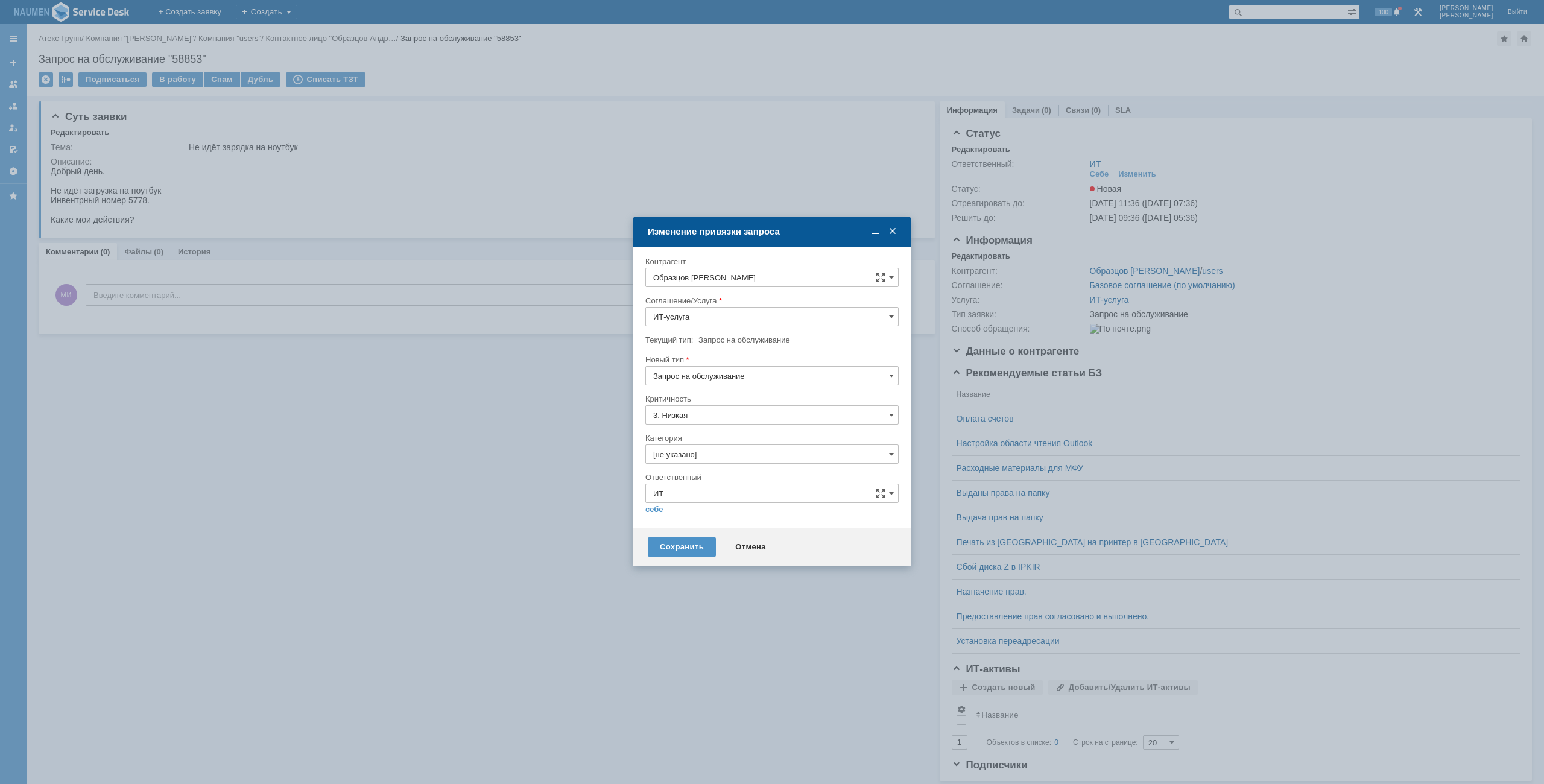
click at [728, 372] on input "Запрос на обслуживание" at bounding box center [772, 376] width 253 height 20
click at [695, 442] on span "Инцидент" at bounding box center [772, 438] width 237 height 9
type input "Инцидент"
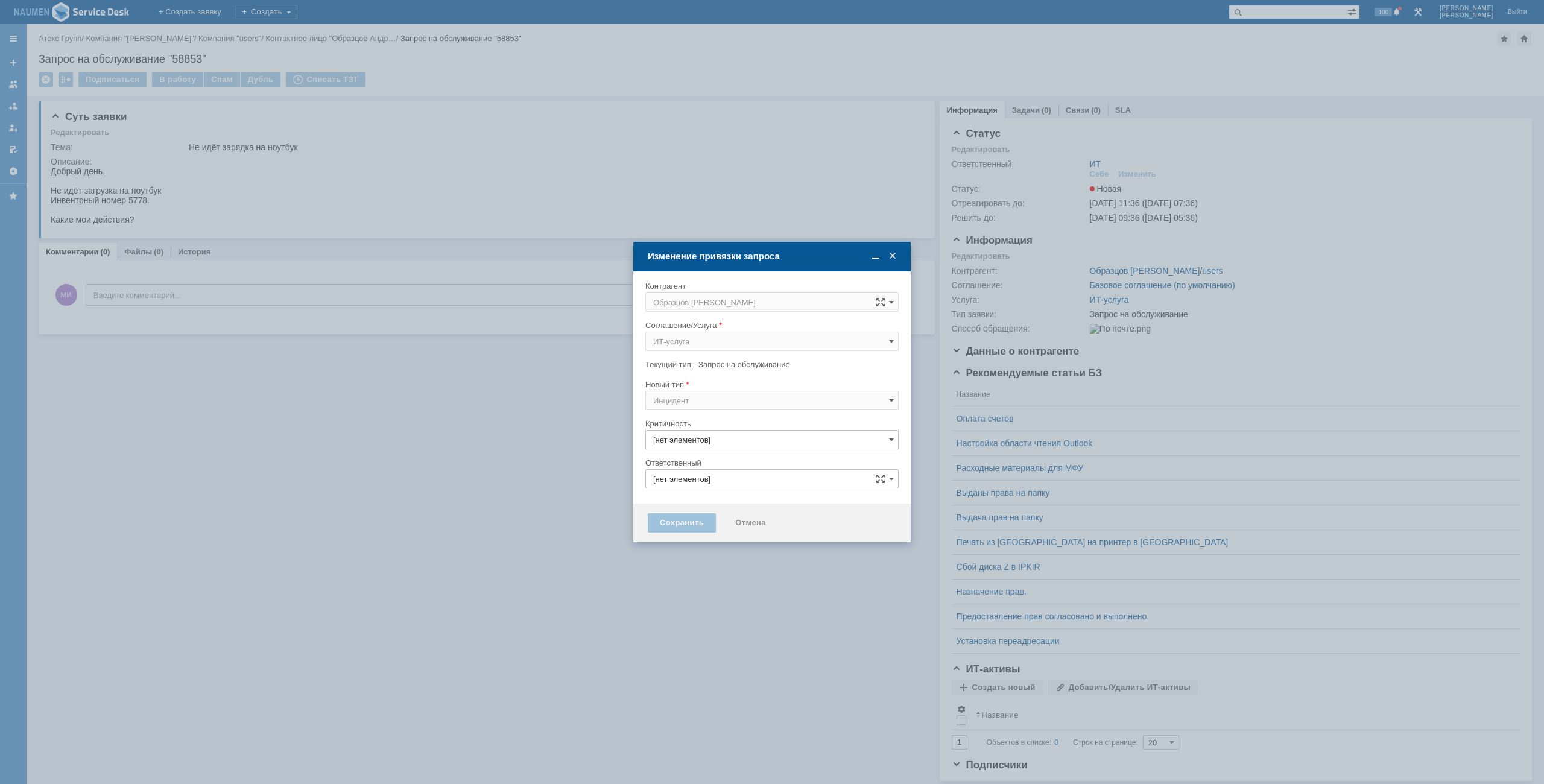
type input "ИТ"
type input "3. Низкая"
type input "[не указано]"
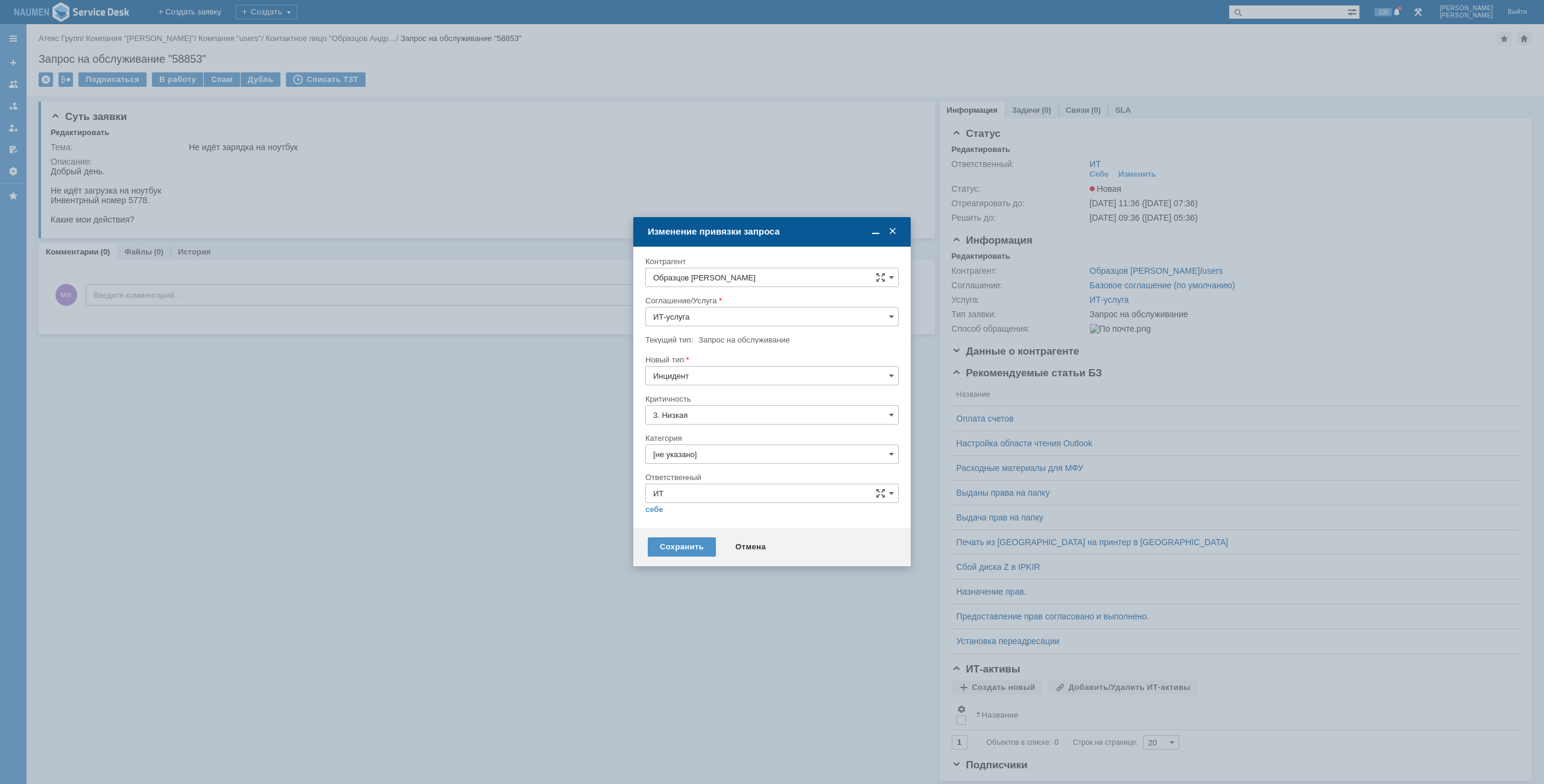
type input "Инцидент"
click at [703, 442] on div "Категория" at bounding box center [772, 438] width 253 height 12
click at [695, 461] on input "[не указано]" at bounding box center [772, 454] width 253 height 20
type input "r"
click at [679, 524] on span "Ноутбук" at bounding box center [772, 522] width 237 height 9
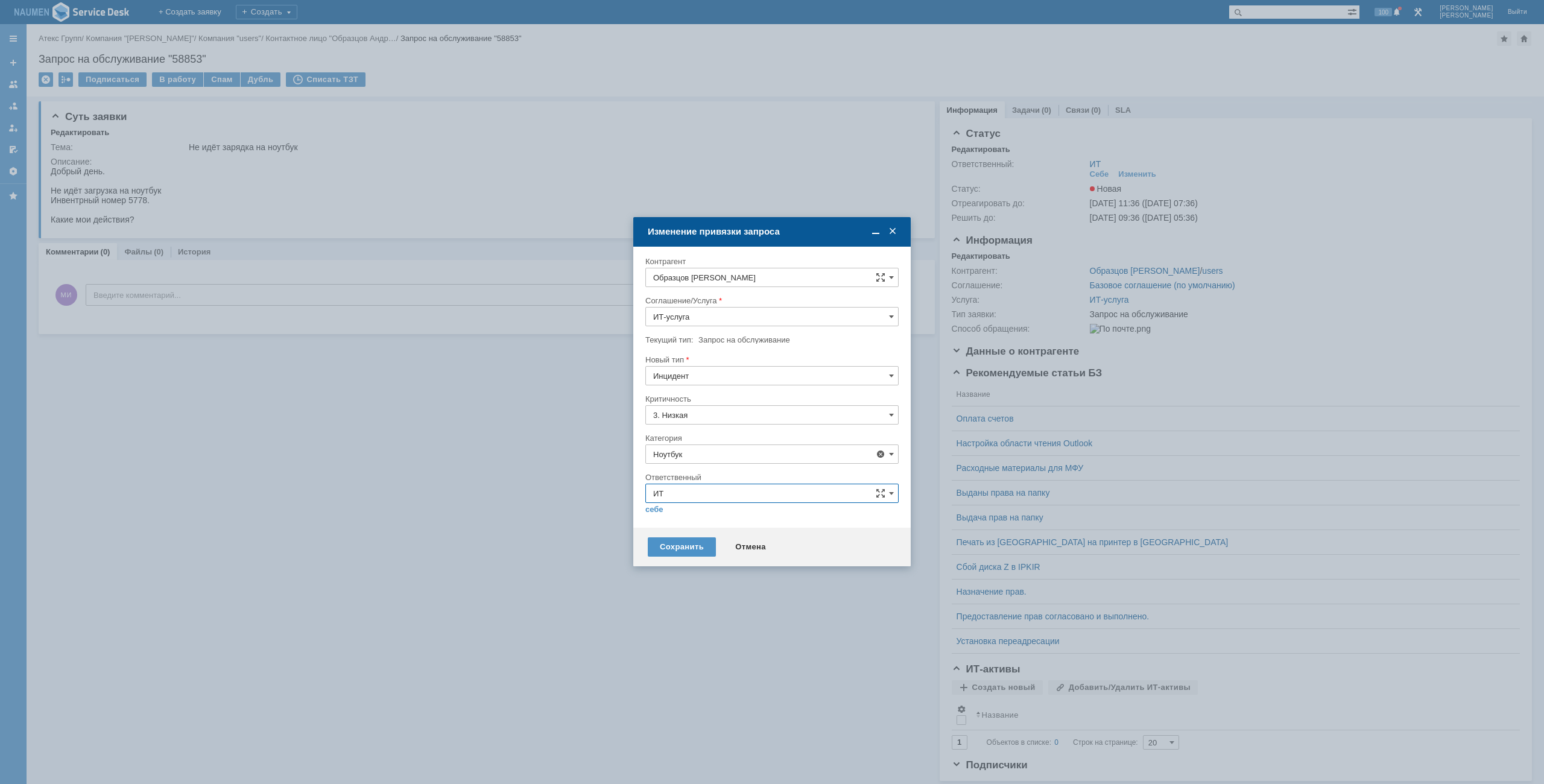
click at [657, 502] on input "ИТ" at bounding box center [772, 493] width 253 height 20
type input "Ноутбук"
click at [762, 472] on div "Ответственный" at bounding box center [772, 478] width 253 height 12
click at [648, 513] on link "себе" at bounding box center [654, 510] width 18 height 9
type input "[PERSON_NAME]"
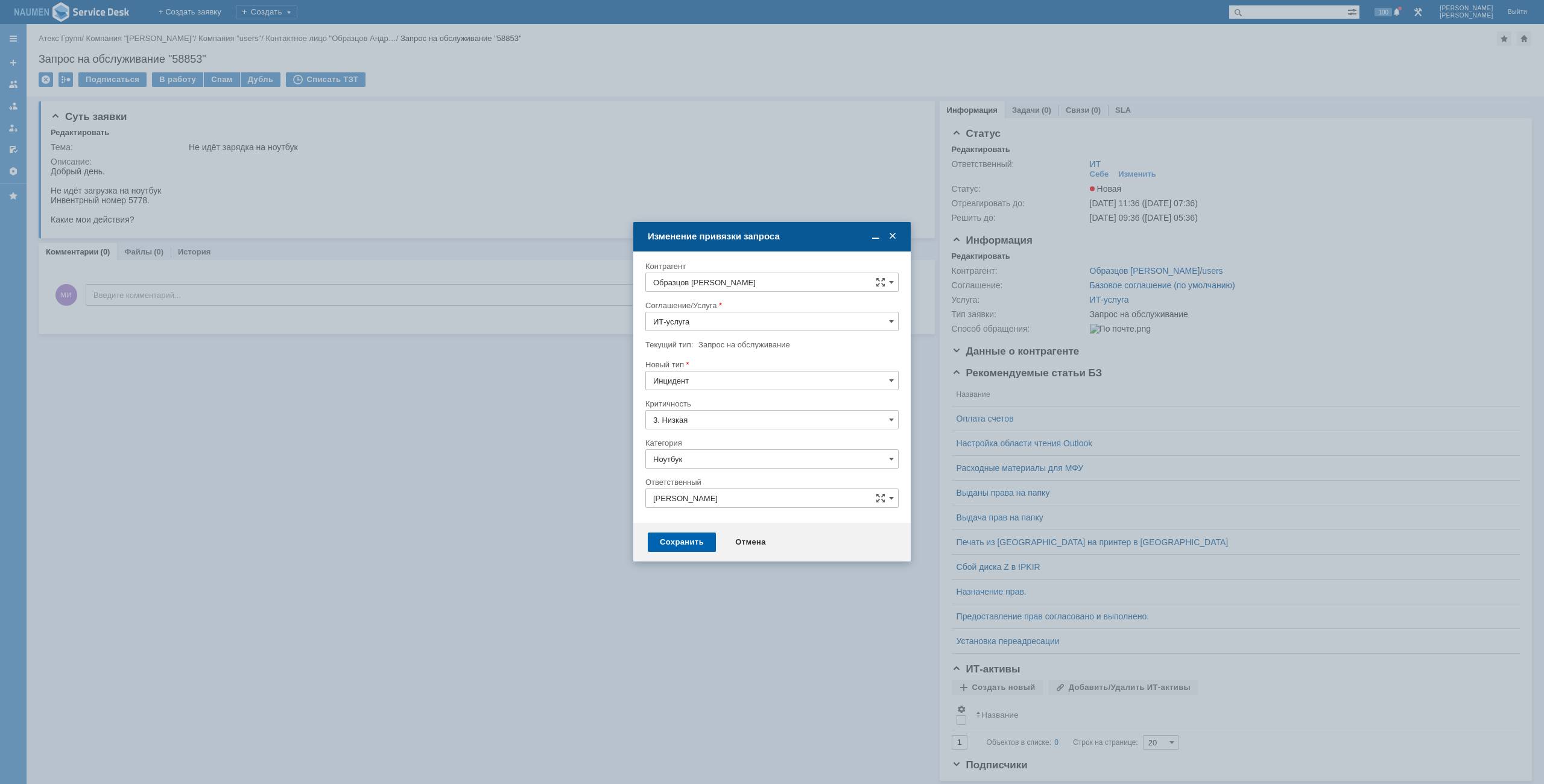
click at [674, 533] on div "Сохранить" at bounding box center [681, 542] width 68 height 20
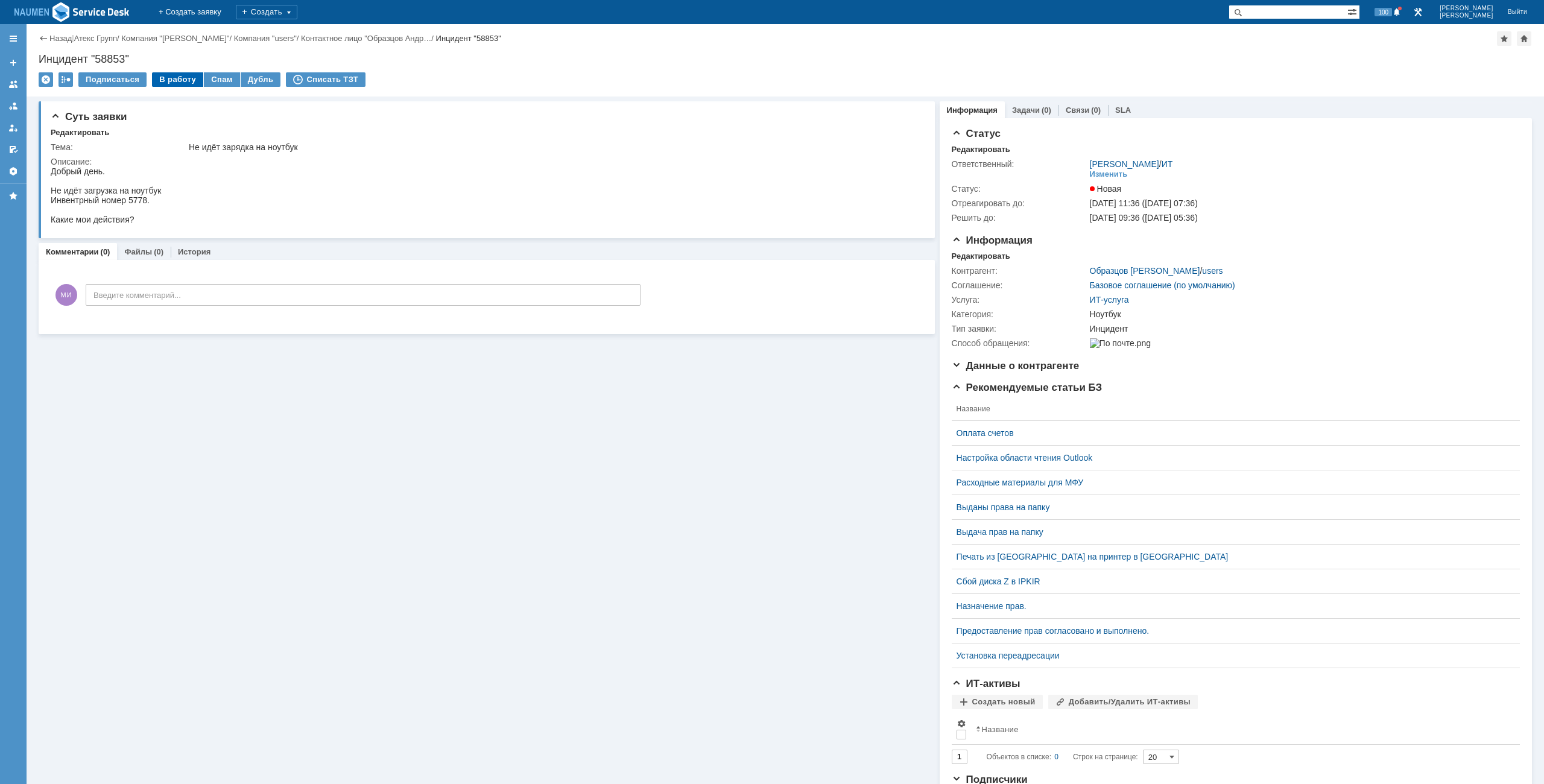
click at [182, 79] on div "В работу" at bounding box center [177, 79] width 51 height 14
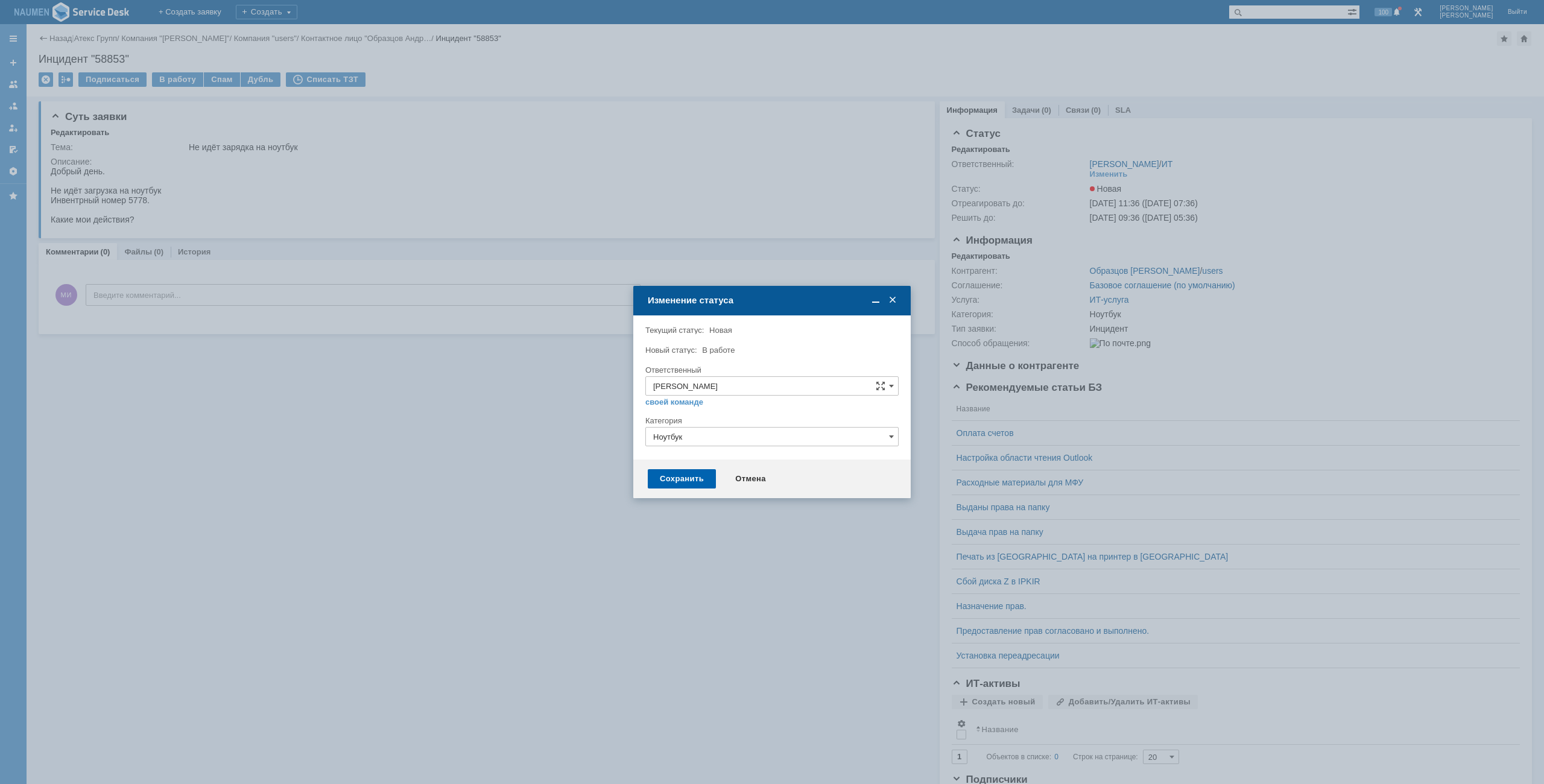
click at [695, 487] on div "Сохранить" at bounding box center [681, 478] width 68 height 20
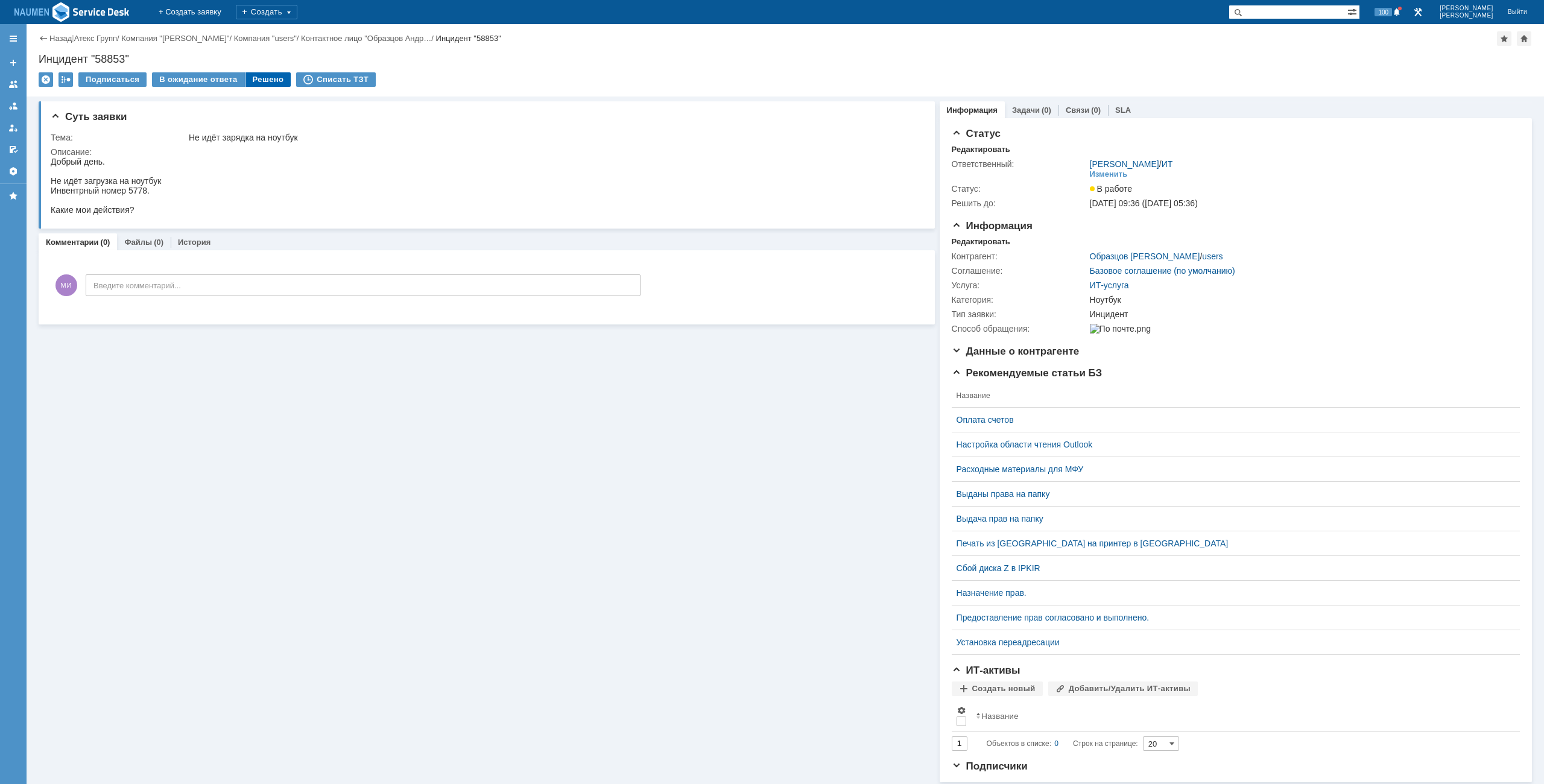
click at [267, 82] on div "Решено" at bounding box center [268, 79] width 46 height 14
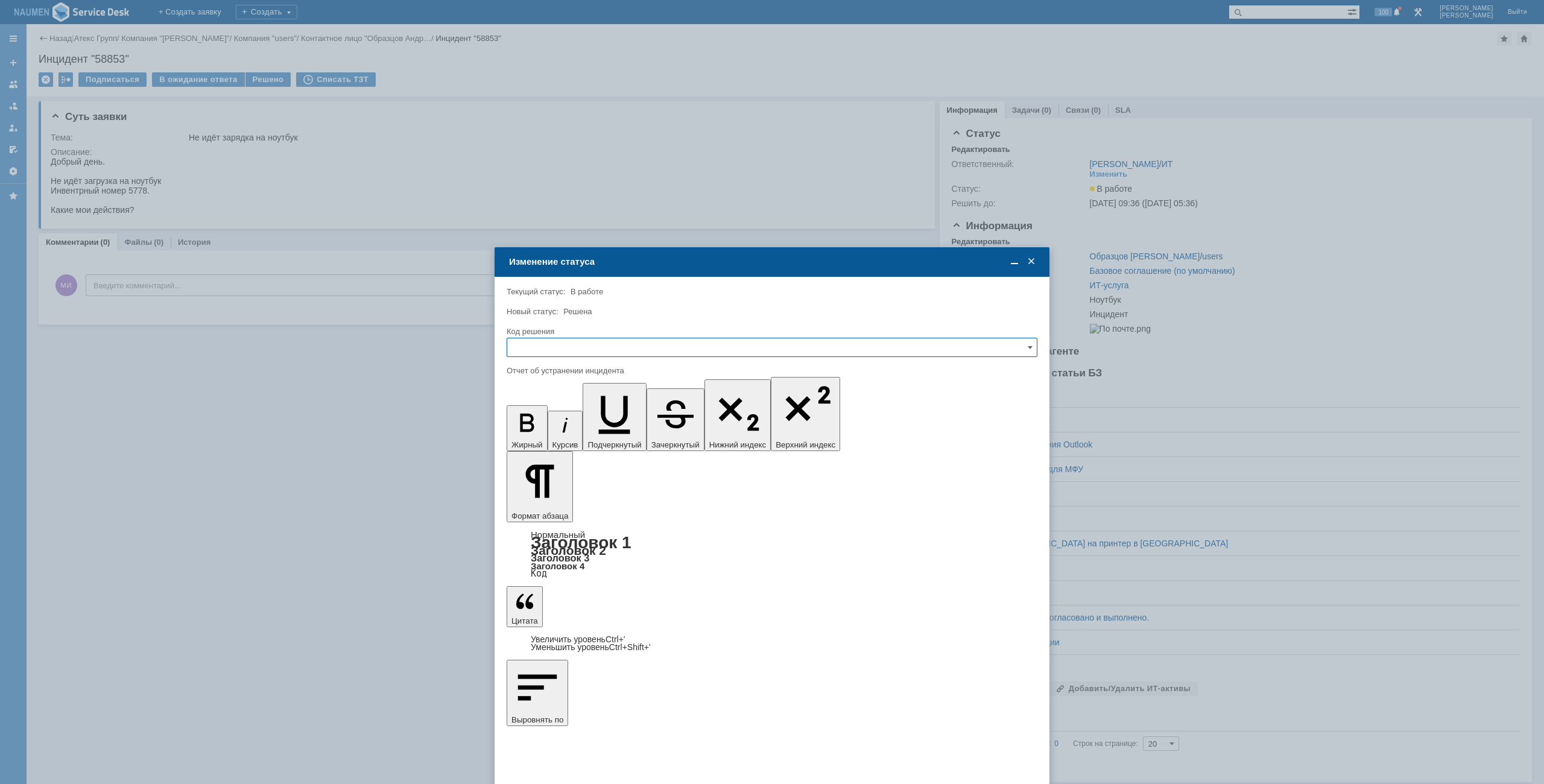
click at [654, 339] on input "text" at bounding box center [772, 347] width 531 height 20
click at [559, 435] on div "Решено" at bounding box center [772, 429] width 530 height 20
type input "Решено"
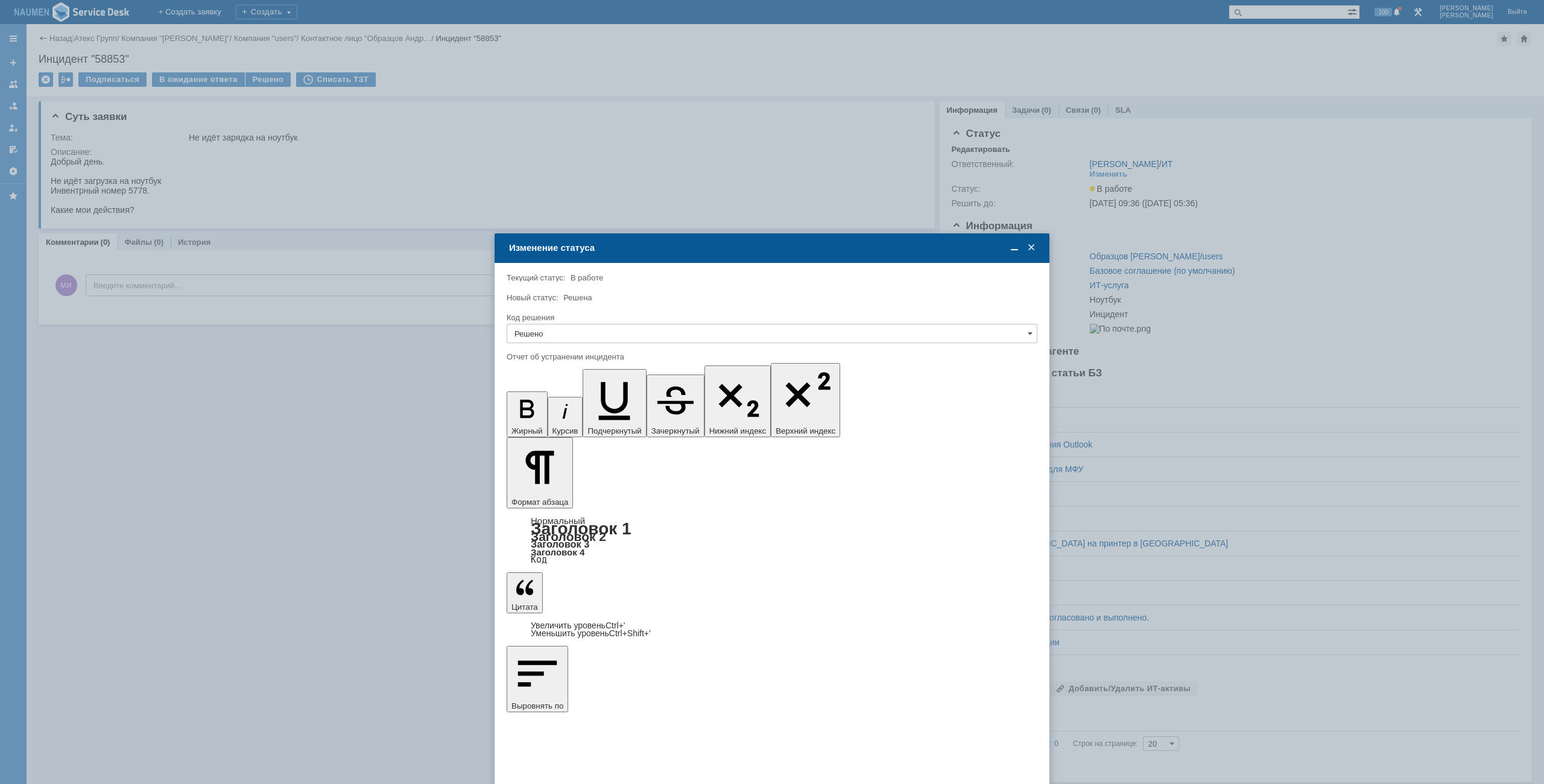
drag, startPoint x: 542, startPoint y: 3632, endPoint x: 519, endPoint y: 3632, distance: 23.0
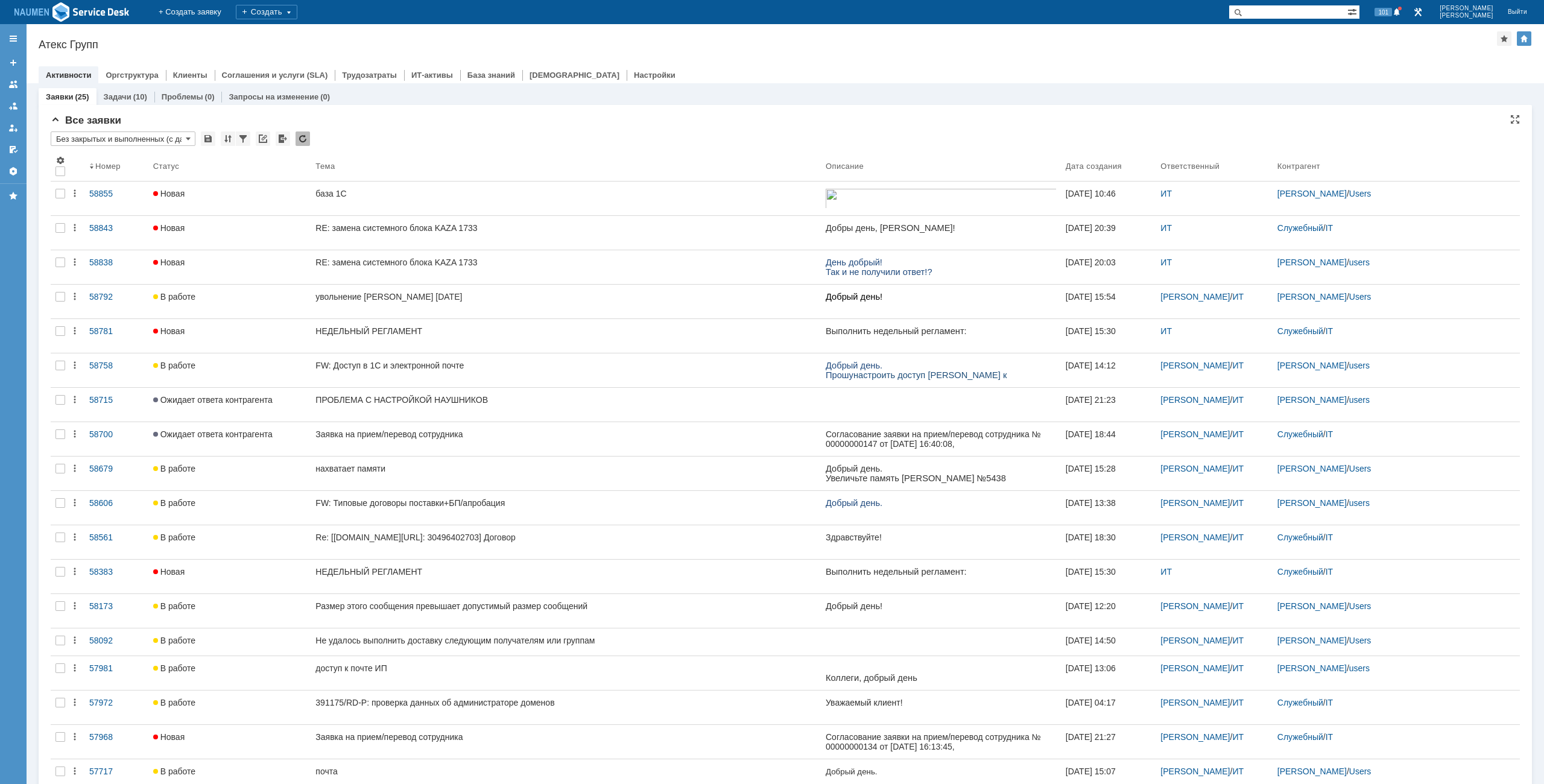
click at [684, 118] on div "Все заявки" at bounding box center [785, 120] width 1469 height 12
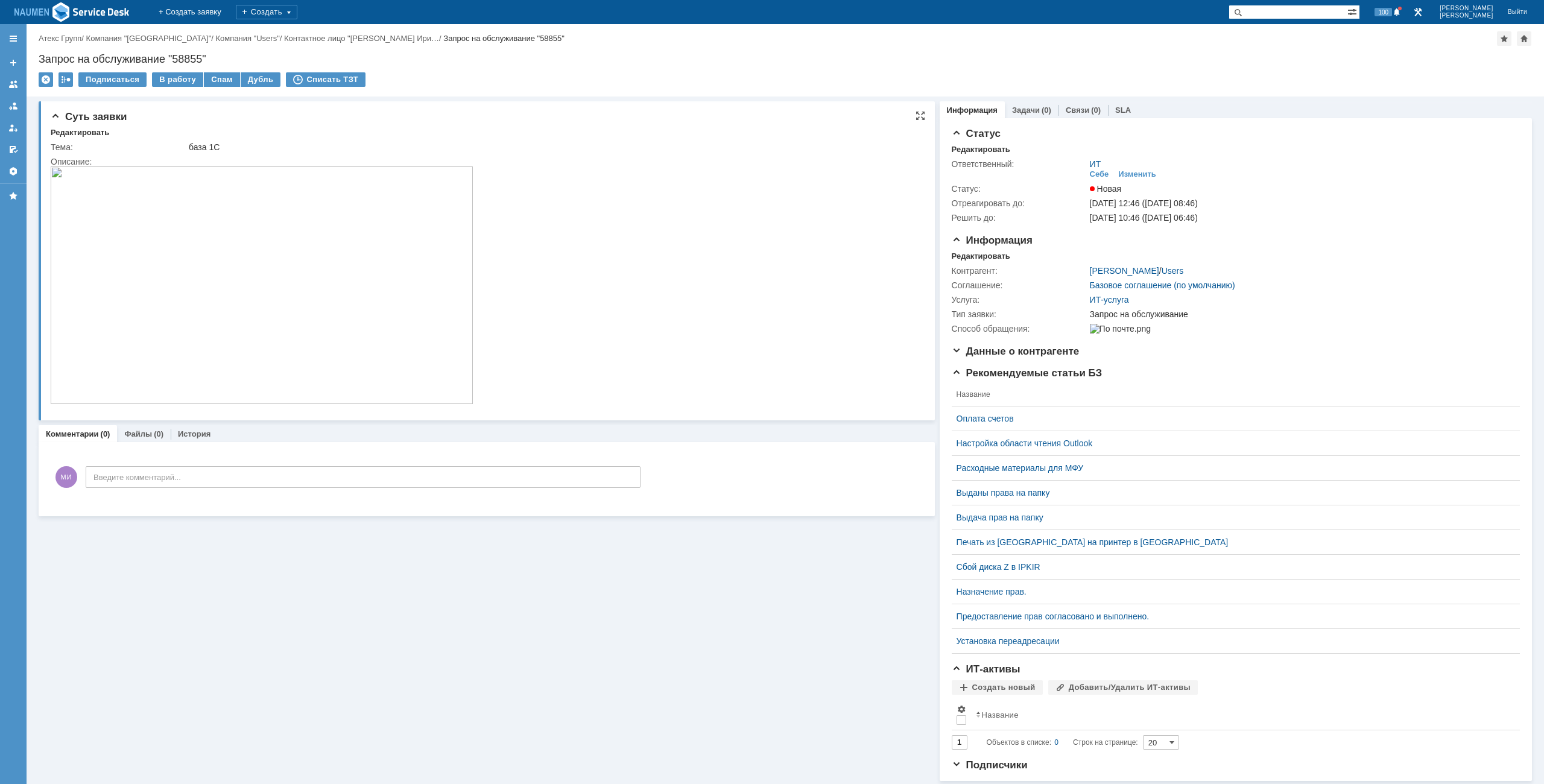
click at [193, 285] on img at bounding box center [261, 285] width 422 height 237
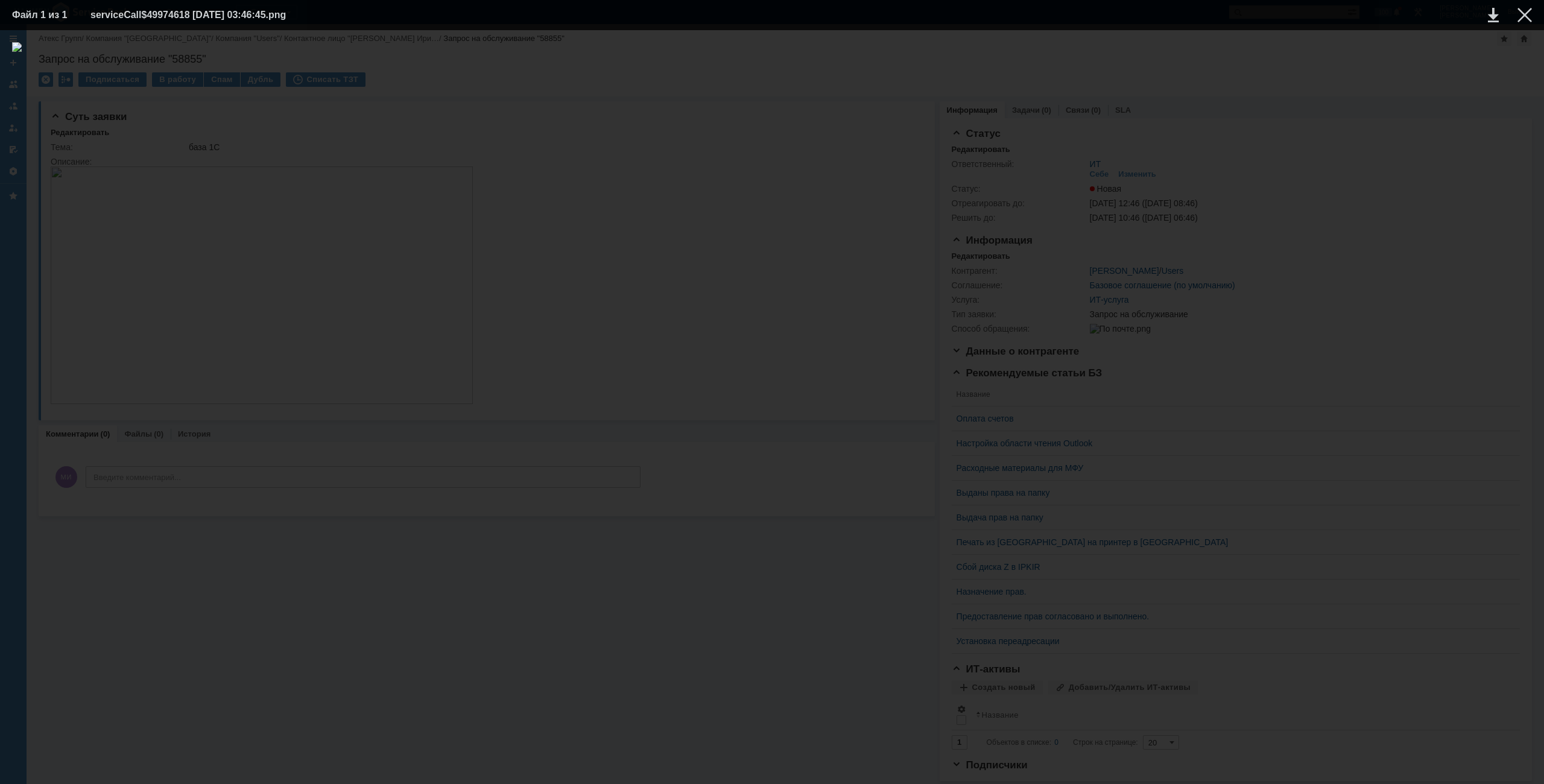
click at [1074, 226] on img at bounding box center [772, 407] width 1520 height 730
click at [1520, 22] on div at bounding box center [1524, 15] width 14 height 14
